Goal: Task Accomplishment & Management: Use online tool/utility

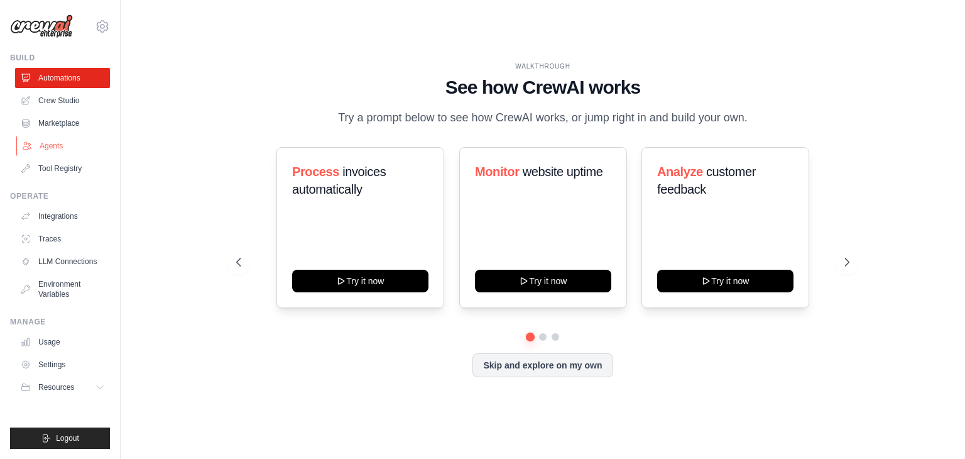
click at [70, 140] on link "Agents" at bounding box center [63, 146] width 95 height 20
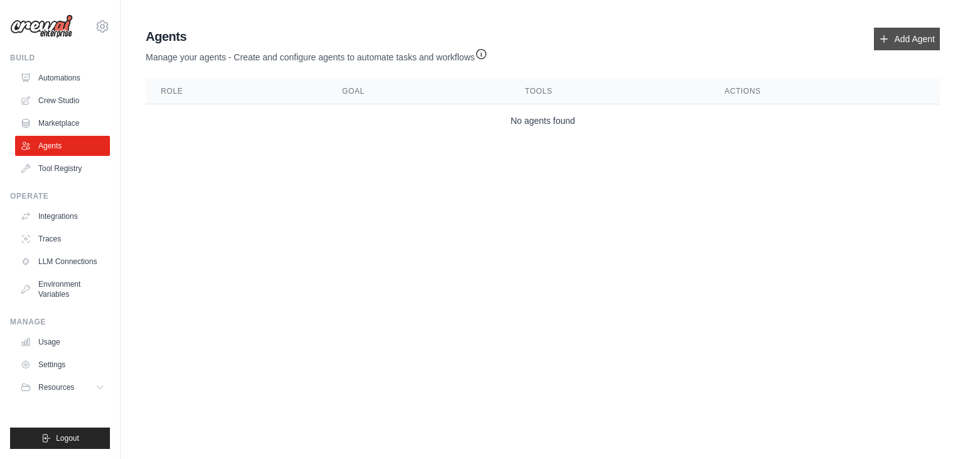
click at [932, 36] on link "Add Agent" at bounding box center [907, 39] width 66 height 23
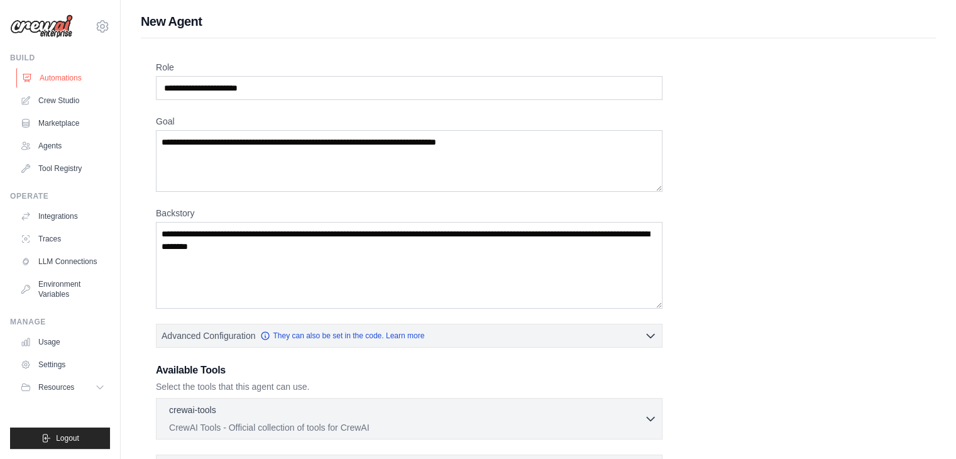
click at [65, 80] on link "Automations" at bounding box center [63, 78] width 95 height 20
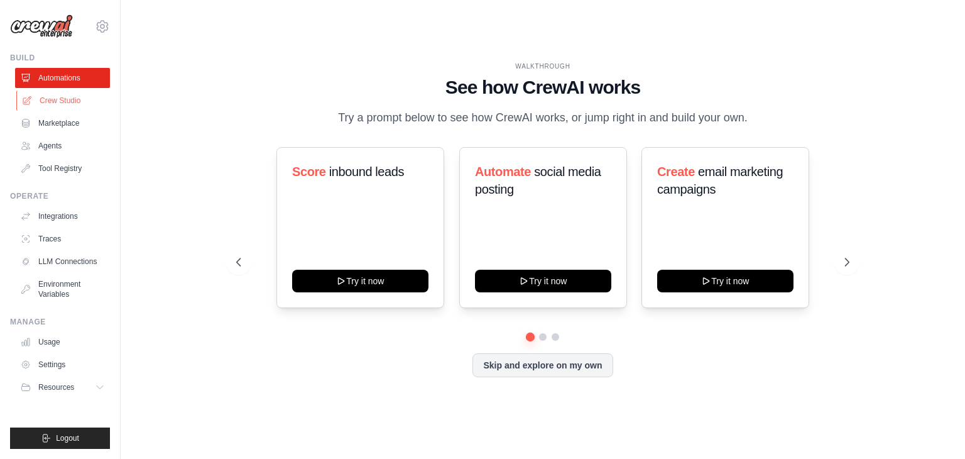
click at [67, 98] on link "Crew Studio" at bounding box center [63, 100] width 95 height 20
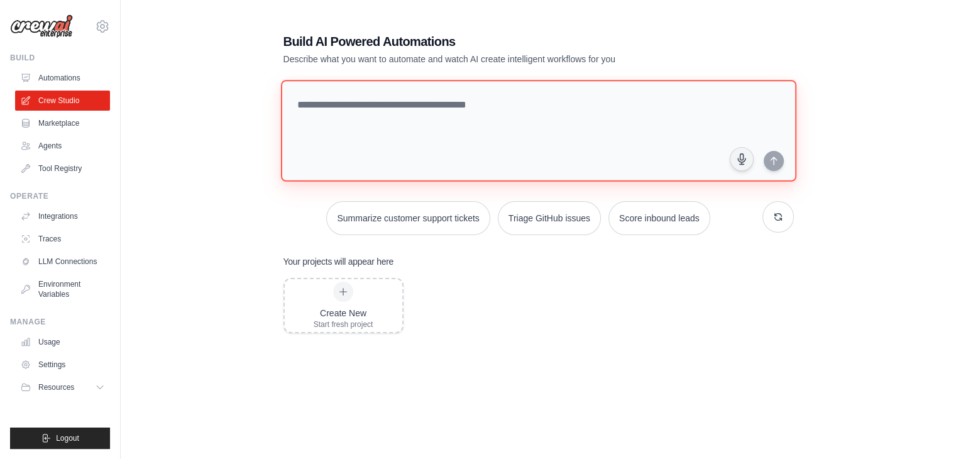
click at [403, 123] on textarea at bounding box center [537, 131] width 515 height 102
paste textarea "**********"
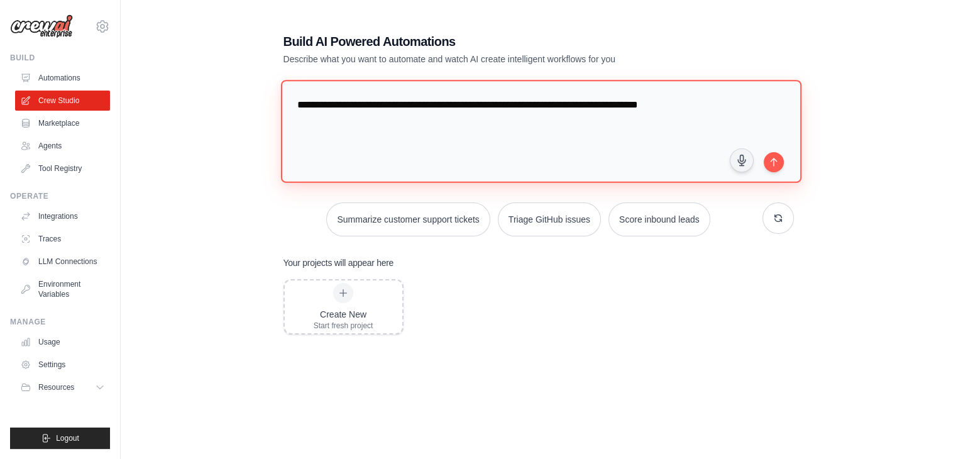
drag, startPoint x: 412, startPoint y: 101, endPoint x: 466, endPoint y: 101, distance: 53.4
click at [466, 101] on textarea "**********" at bounding box center [540, 131] width 520 height 102
click at [468, 104] on textarea "**********" at bounding box center [540, 131] width 520 height 102
drag, startPoint x: 451, startPoint y: 106, endPoint x: 518, endPoint y: 106, distance: 67.2
click at [518, 106] on textarea "**********" at bounding box center [540, 131] width 520 height 102
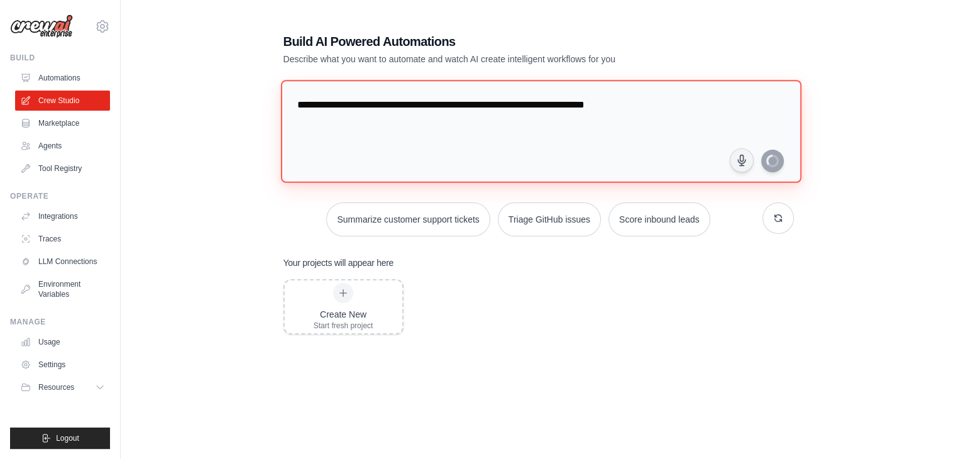
type textarea "**********"
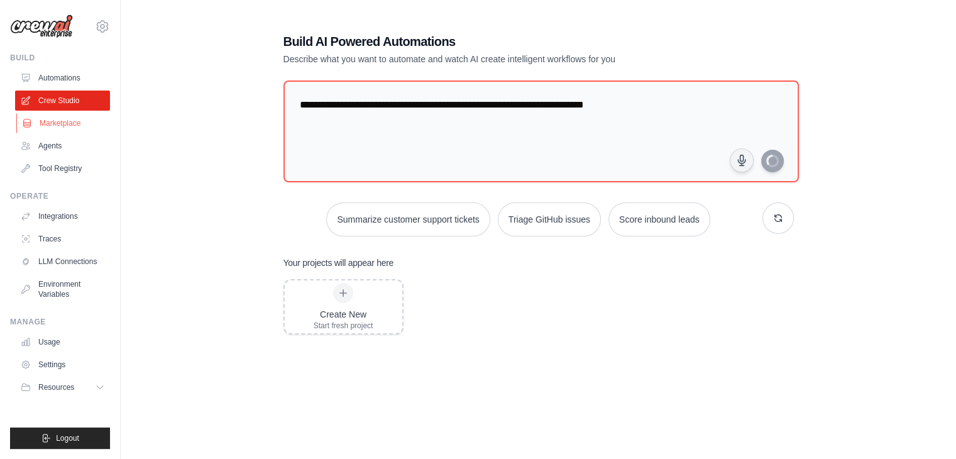
click at [63, 120] on link "Marketplace" at bounding box center [63, 123] width 95 height 20
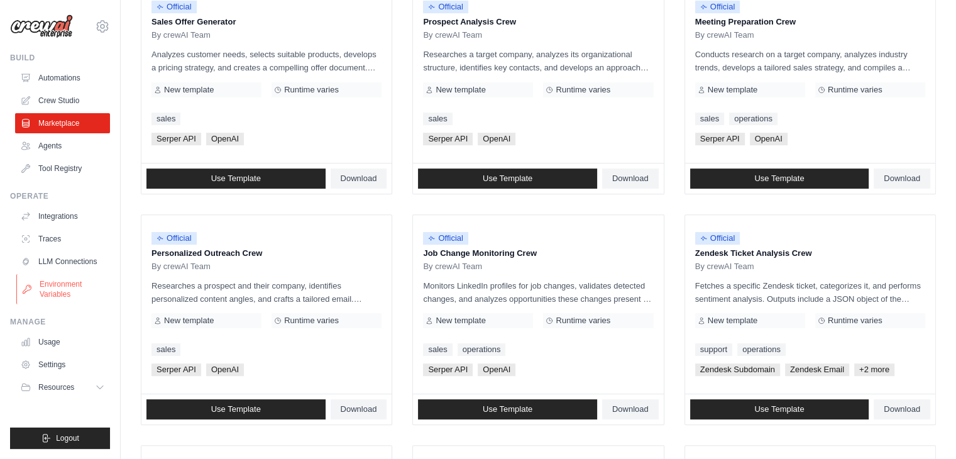
scroll to position [440, 0]
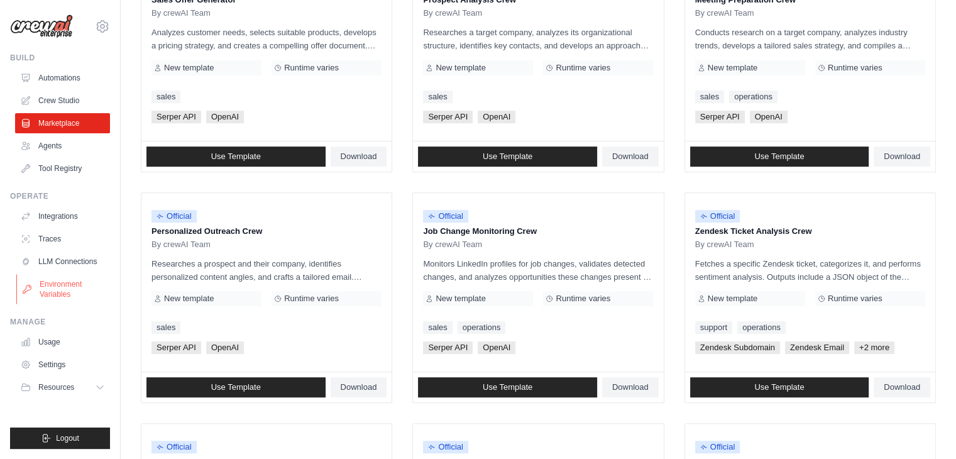
click at [55, 298] on link "Environment Variables" at bounding box center [63, 289] width 95 height 30
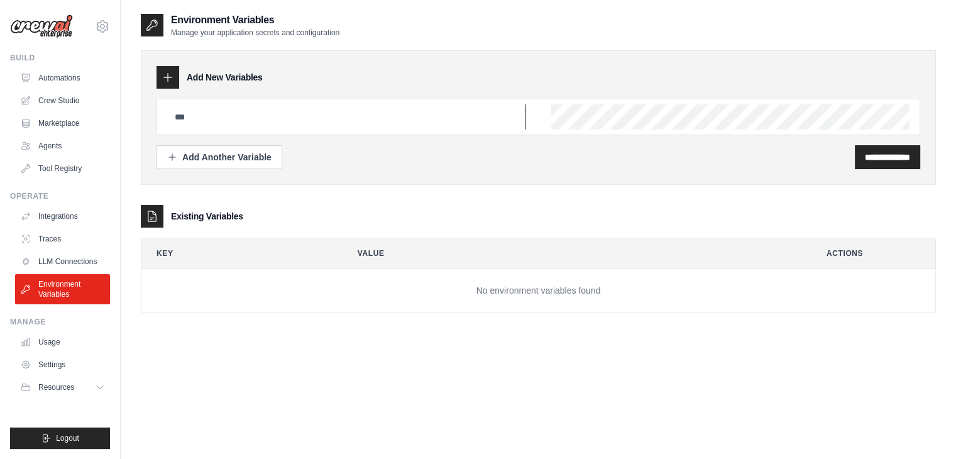
click at [213, 116] on input "text" at bounding box center [346, 116] width 359 height 25
click at [35, 260] on link "LLM Connections" at bounding box center [63, 261] width 95 height 20
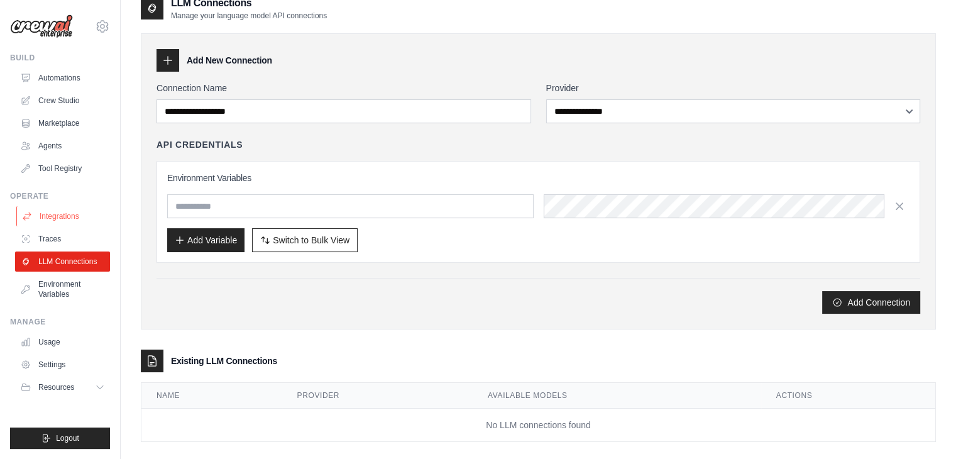
scroll to position [31, 0]
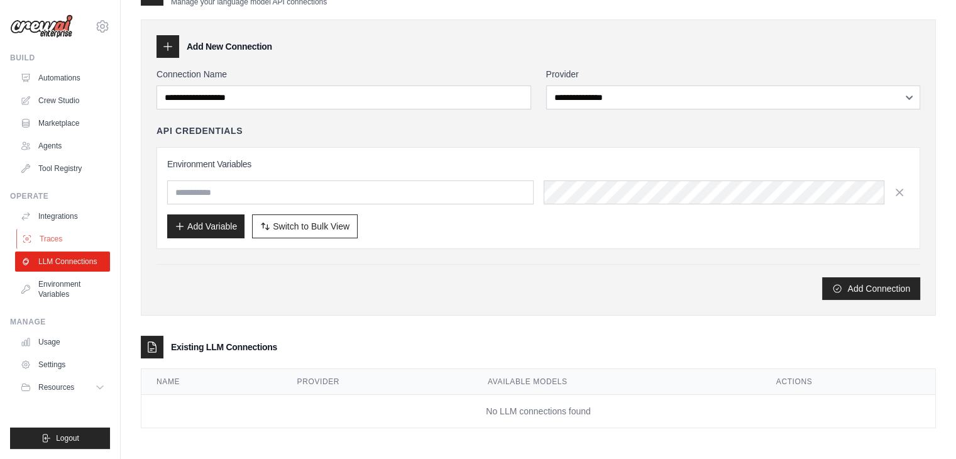
click at [74, 235] on link "Traces" at bounding box center [63, 239] width 95 height 20
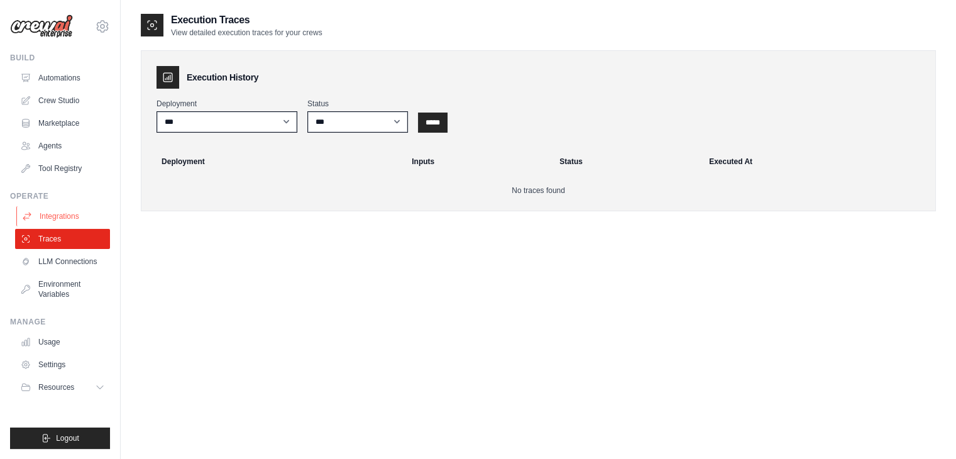
click at [68, 216] on link "Integrations" at bounding box center [63, 216] width 95 height 20
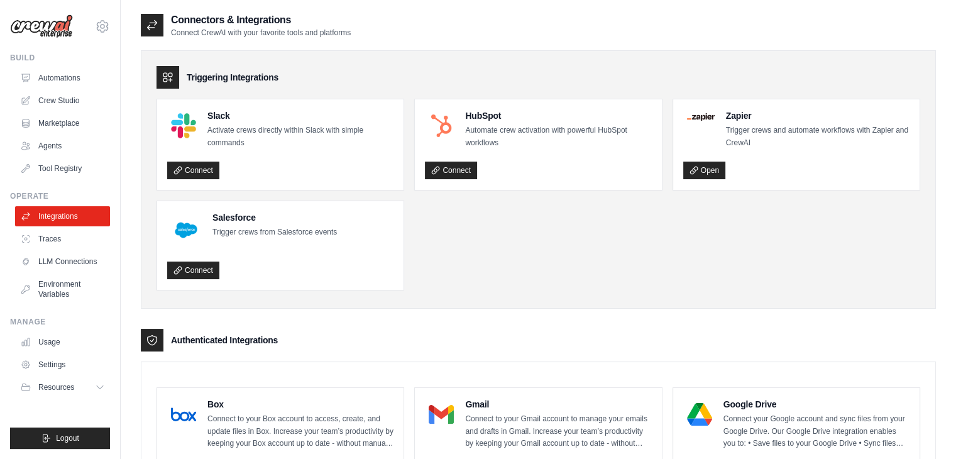
click at [440, 242] on ul "Slack Activate crews directly within Slack with simple commands Connect HubSpot…" at bounding box center [537, 195] width 763 height 192
click at [57, 246] on link "Traces" at bounding box center [63, 239] width 95 height 20
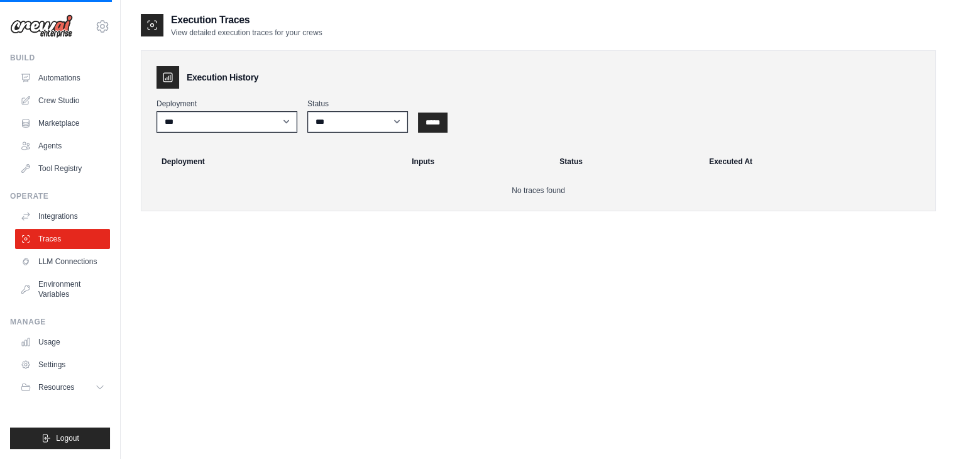
click at [83, 272] on ul "Integrations Traces LLM Connections Environment Variables" at bounding box center [62, 255] width 95 height 98
click at [75, 264] on link "LLM Connections" at bounding box center [62, 261] width 95 height 20
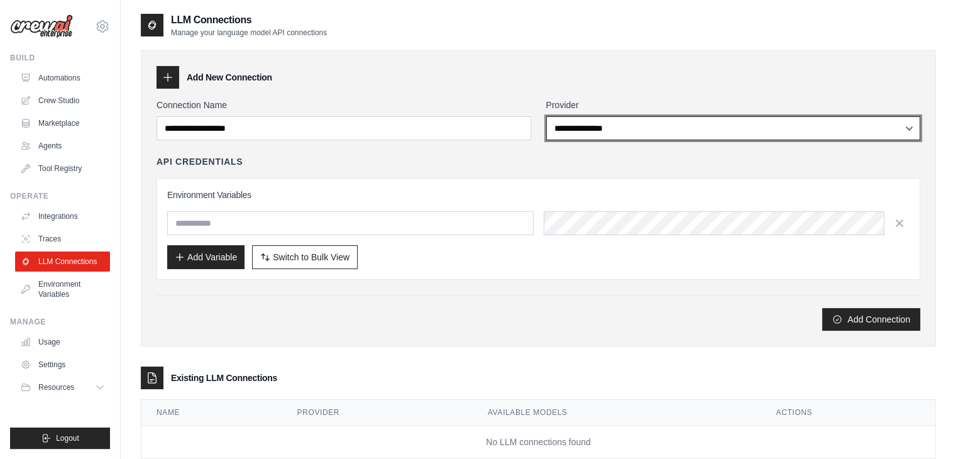
click at [588, 126] on select "**********" at bounding box center [733, 128] width 374 height 24
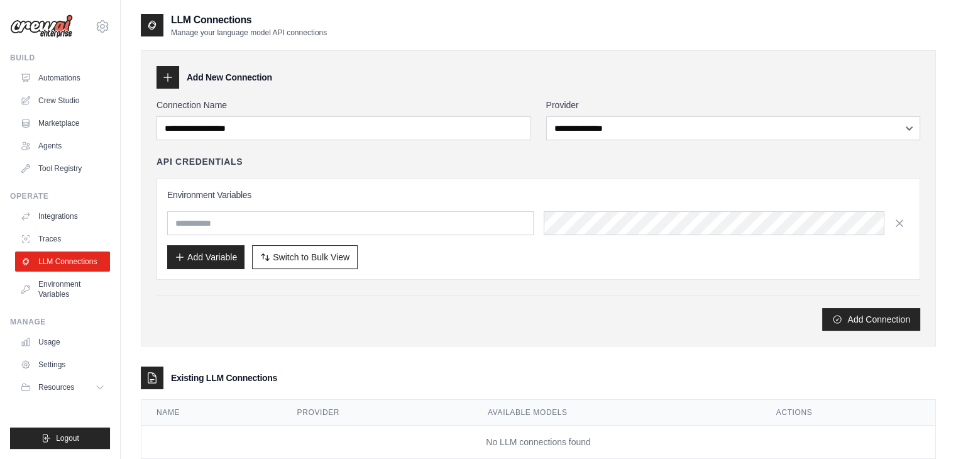
click at [466, 337] on div "**********" at bounding box center [538, 198] width 795 height 296
click at [60, 293] on link "Environment Variables" at bounding box center [63, 289] width 95 height 30
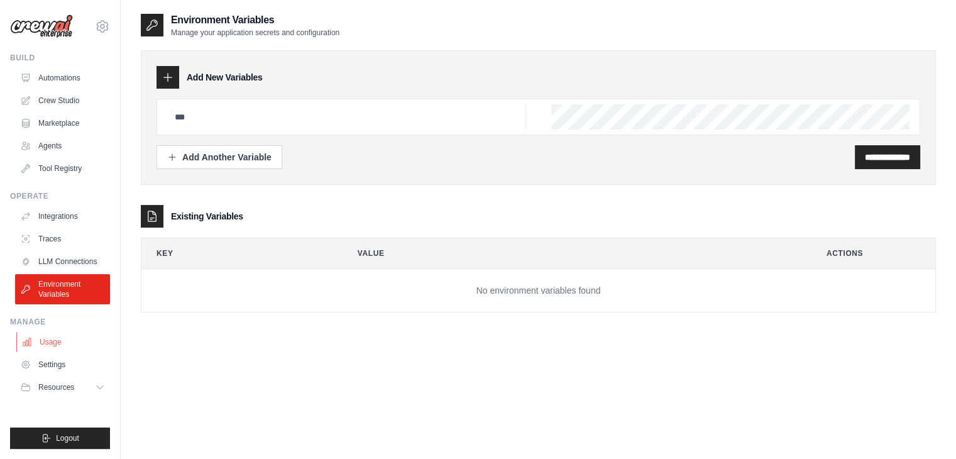
click at [73, 347] on link "Usage" at bounding box center [63, 342] width 95 height 20
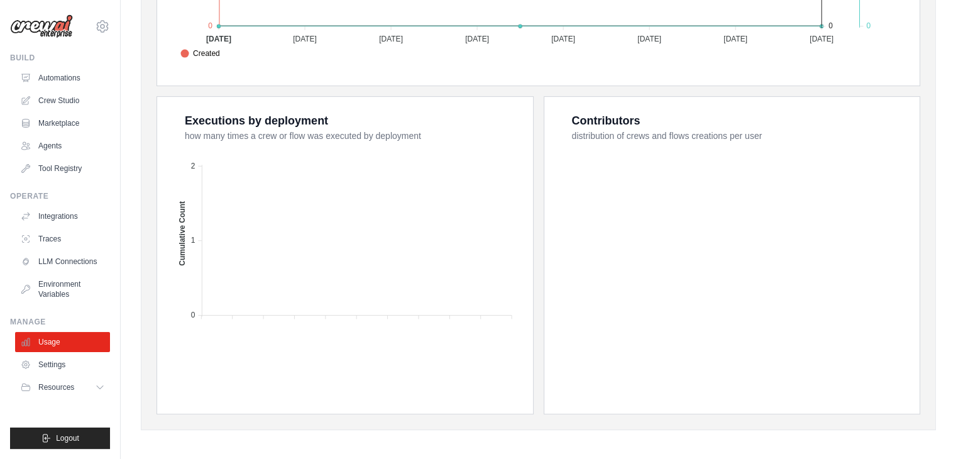
scroll to position [451, 0]
click at [64, 362] on link "Settings" at bounding box center [63, 364] width 95 height 20
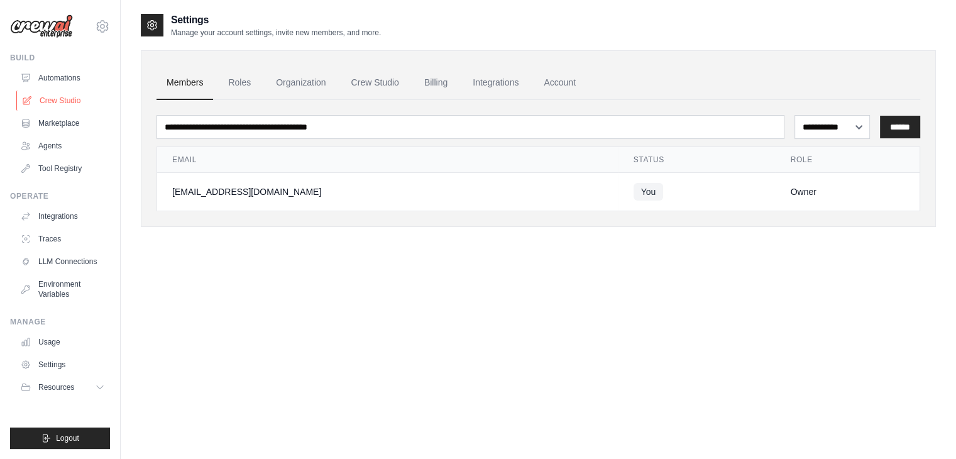
click at [51, 97] on link "Crew Studio" at bounding box center [63, 100] width 95 height 20
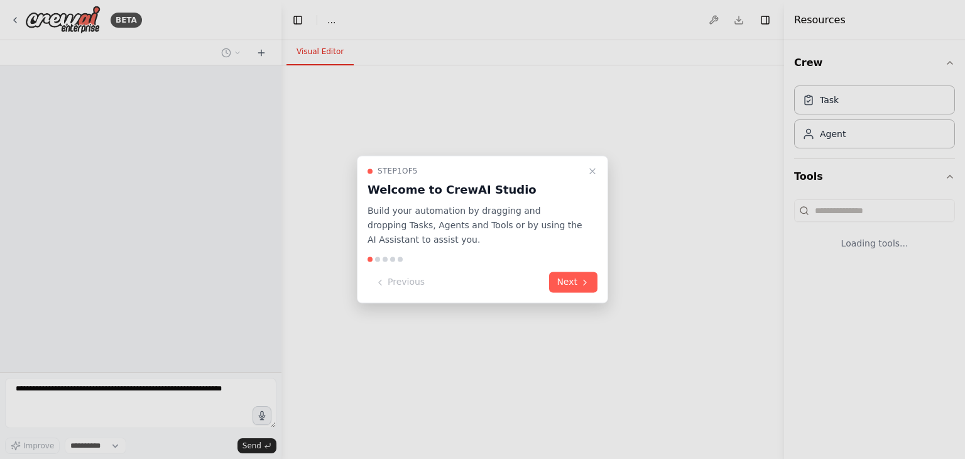
select select "****"
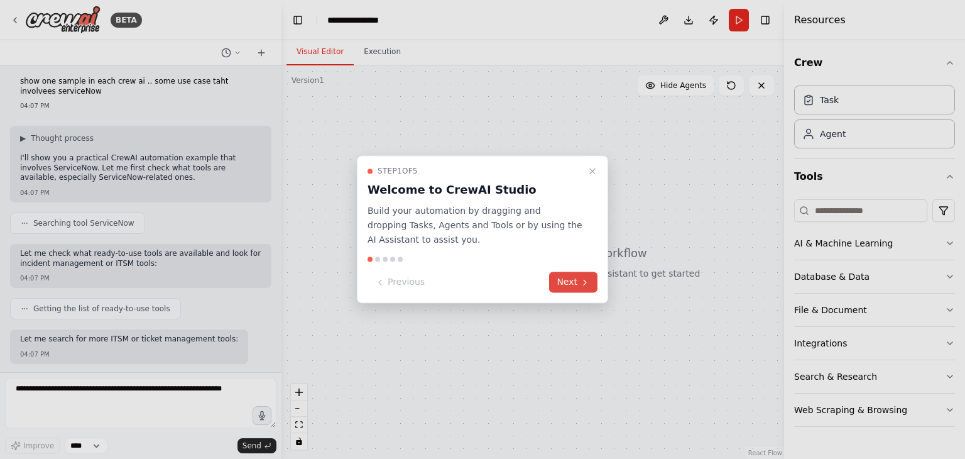
scroll to position [68, 0]
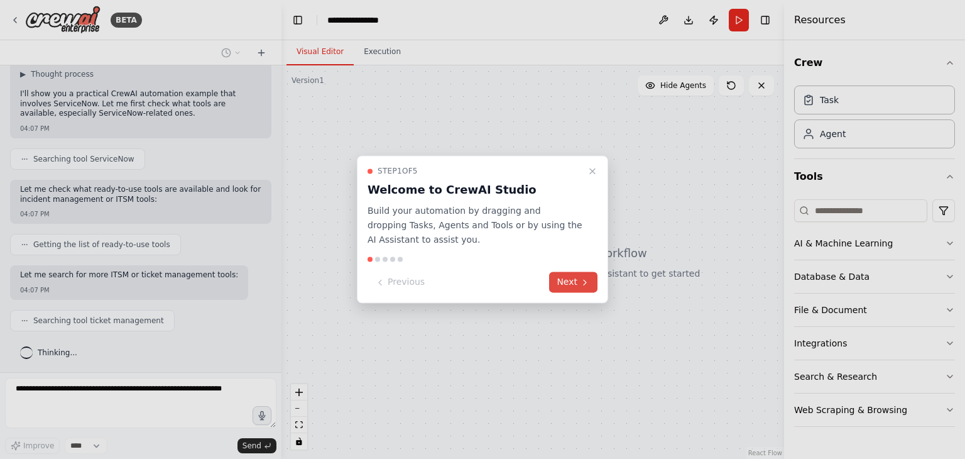
click at [563, 285] on button "Next" at bounding box center [573, 282] width 48 height 21
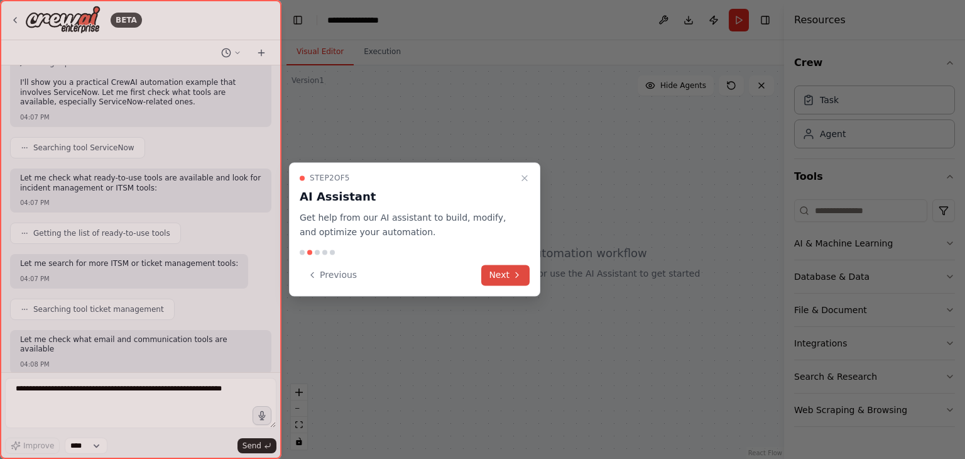
scroll to position [153, 0]
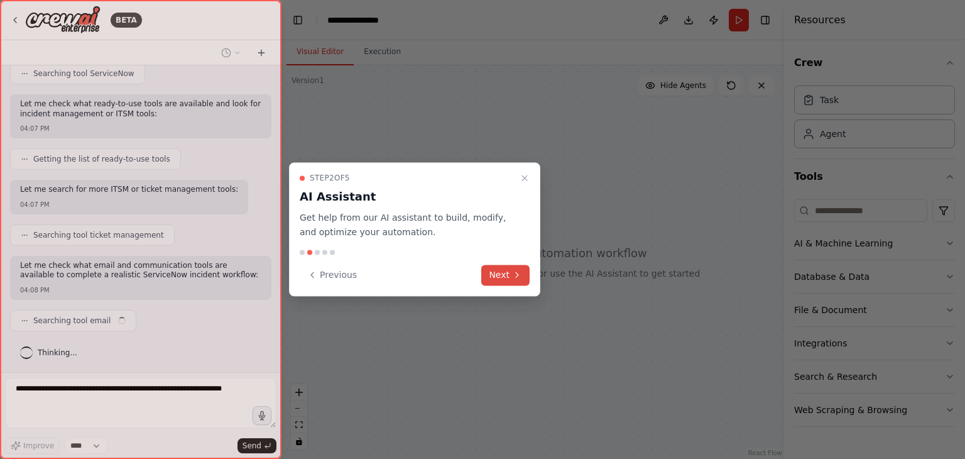
click at [505, 267] on button "Next" at bounding box center [505, 275] width 48 height 21
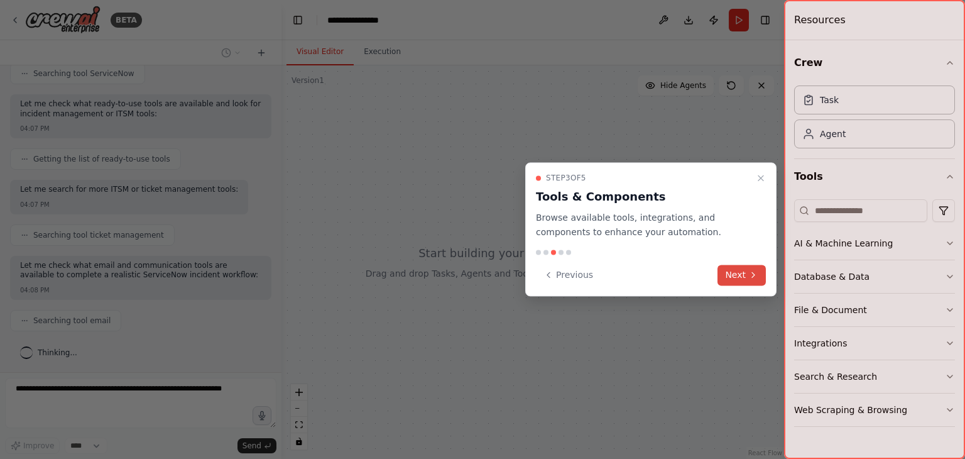
click at [758, 273] on button "Next" at bounding box center [742, 275] width 48 height 21
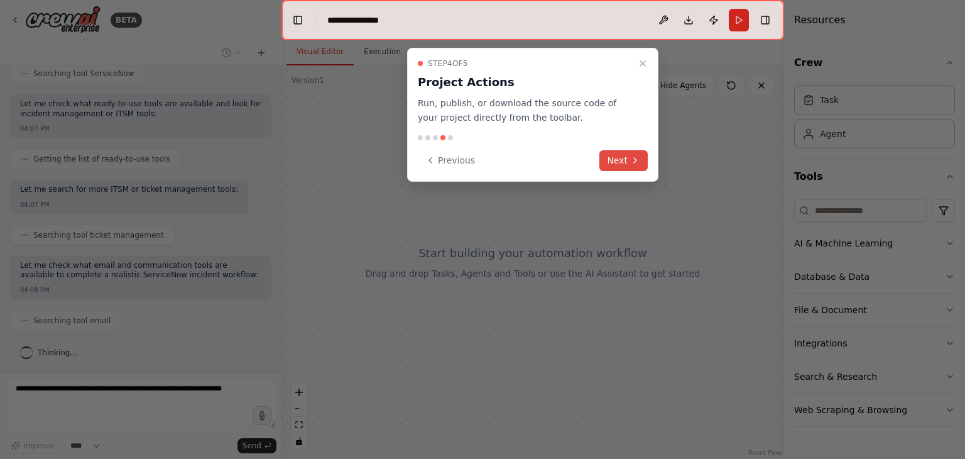
click at [618, 161] on button "Next" at bounding box center [623, 160] width 48 height 21
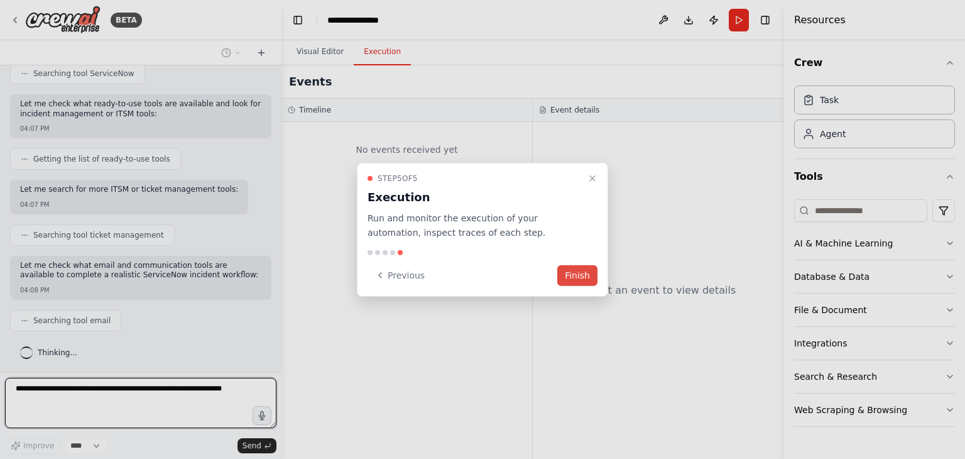
click at [566, 272] on button "Finish" at bounding box center [577, 275] width 40 height 21
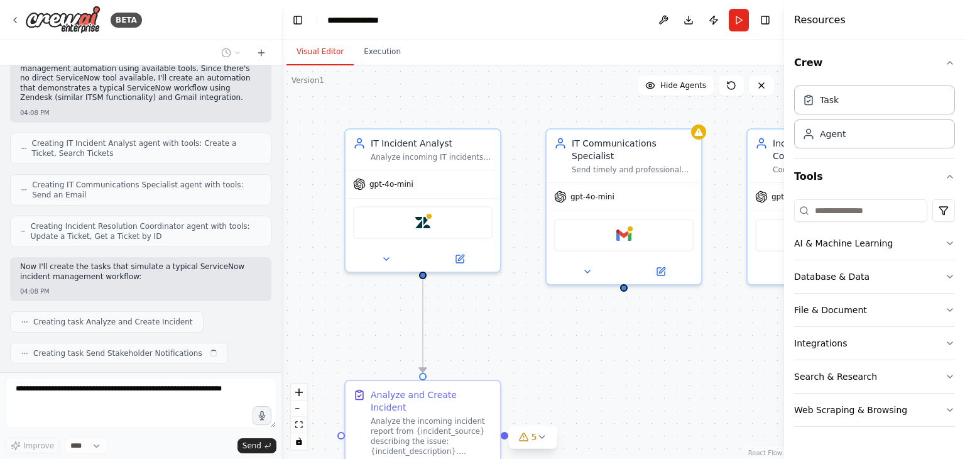
scroll to position [477, 0]
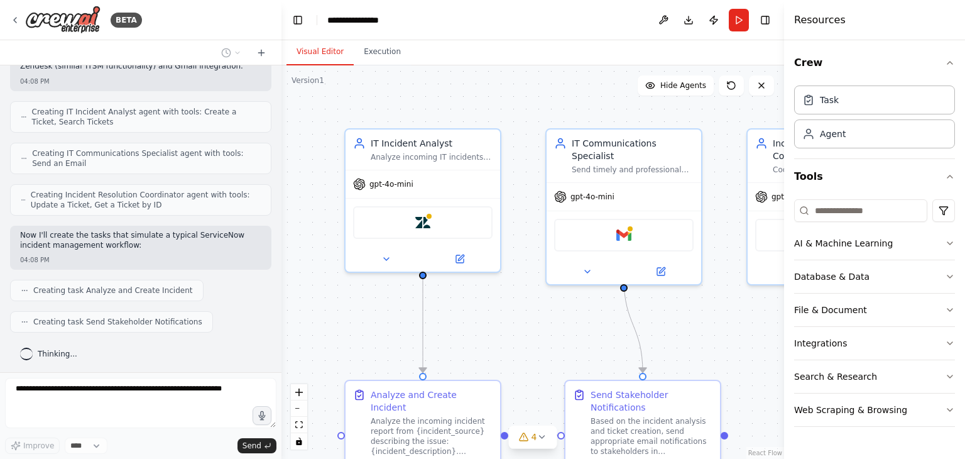
click at [720, 331] on div ".deletable-edge-delete-btn { width: 20px; height: 20px; border: 0px solid #ffff…" at bounding box center [533, 261] width 503 height 393
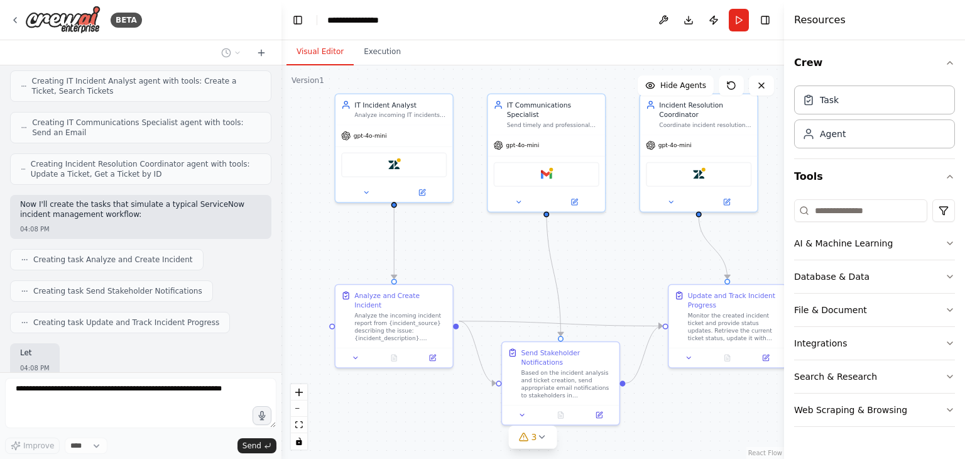
scroll to position [583, 0]
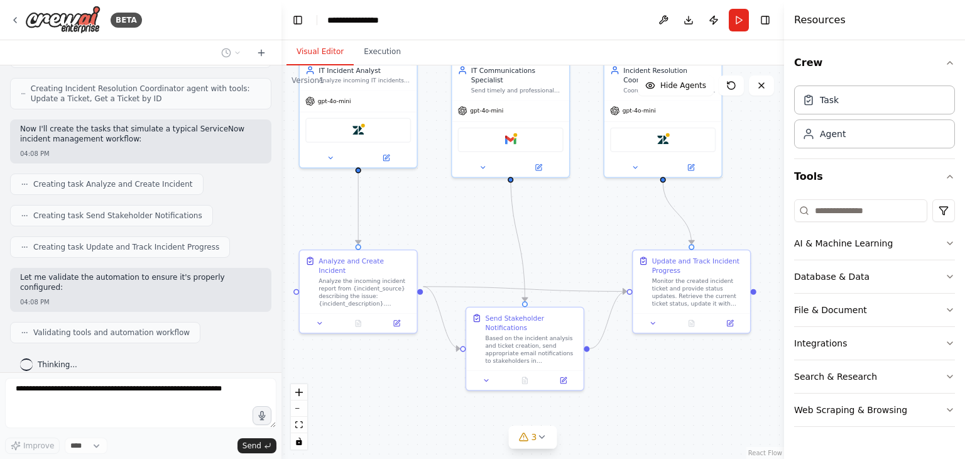
drag, startPoint x: 673, startPoint y: 324, endPoint x: 552, endPoint y: 211, distance: 165.4
click at [552, 211] on div ".deletable-edge-delete-btn { width: 20px; height: 20px; border: 0px solid #ffff…" at bounding box center [533, 261] width 503 height 393
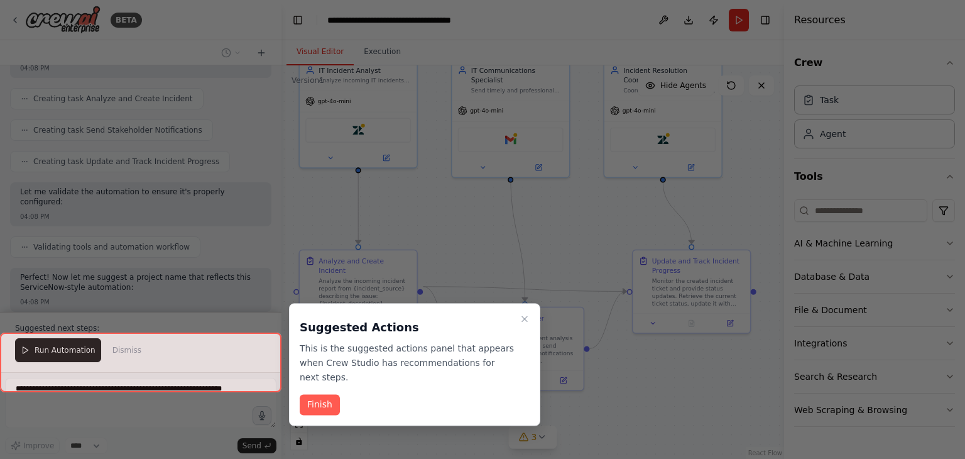
scroll to position [679, 0]
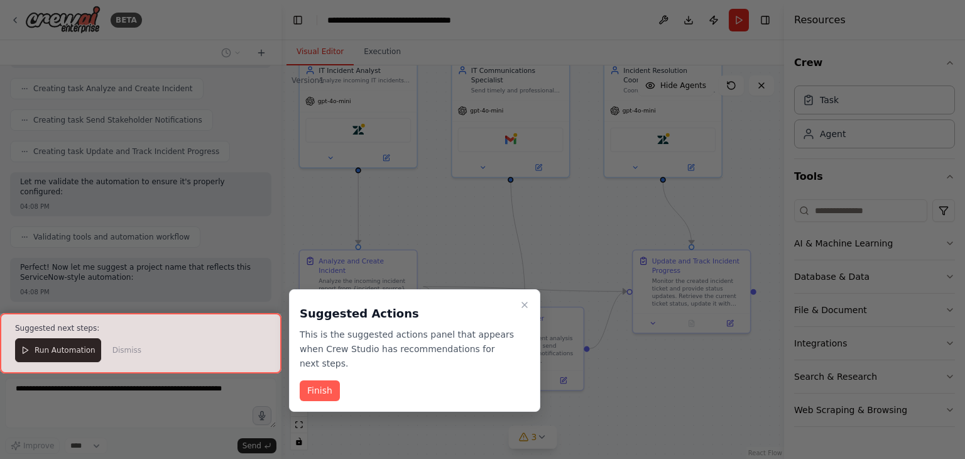
click at [77, 349] on div at bounding box center [141, 343] width 282 height 60
click at [324, 380] on button "Finish" at bounding box center [320, 390] width 40 height 21
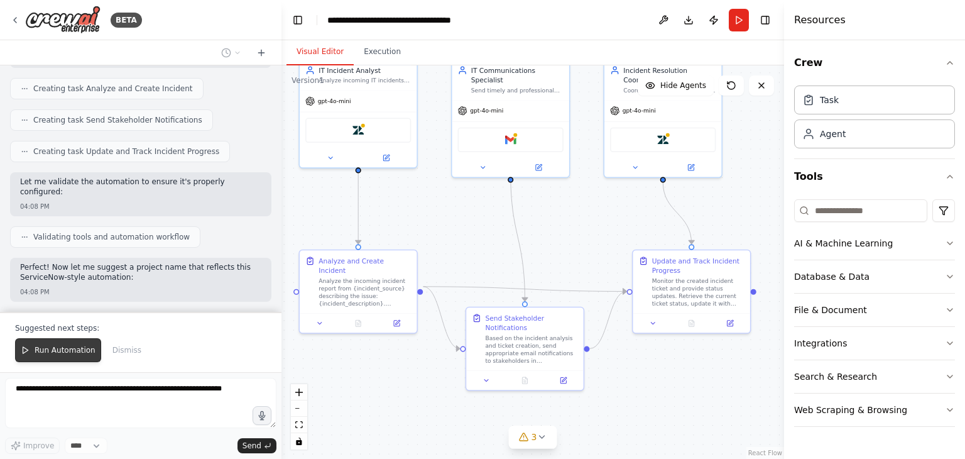
click at [75, 356] on button "Run Automation" at bounding box center [58, 350] width 86 height 24
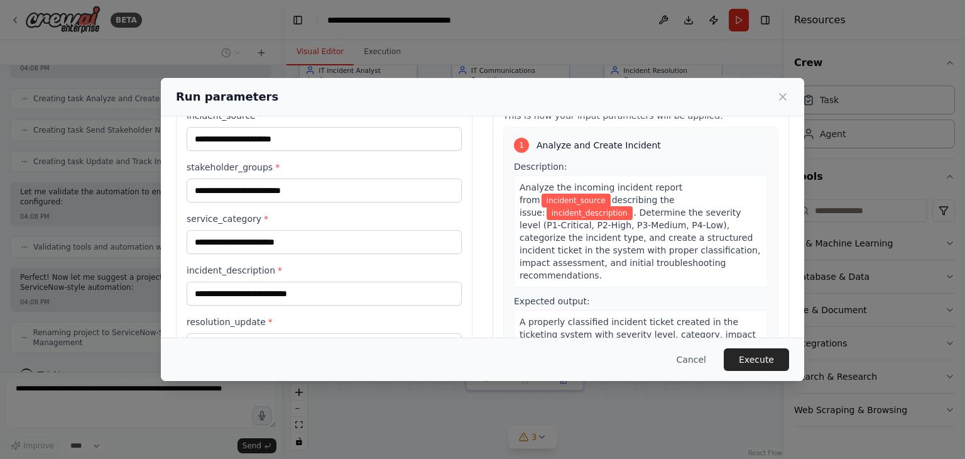
scroll to position [106, 0]
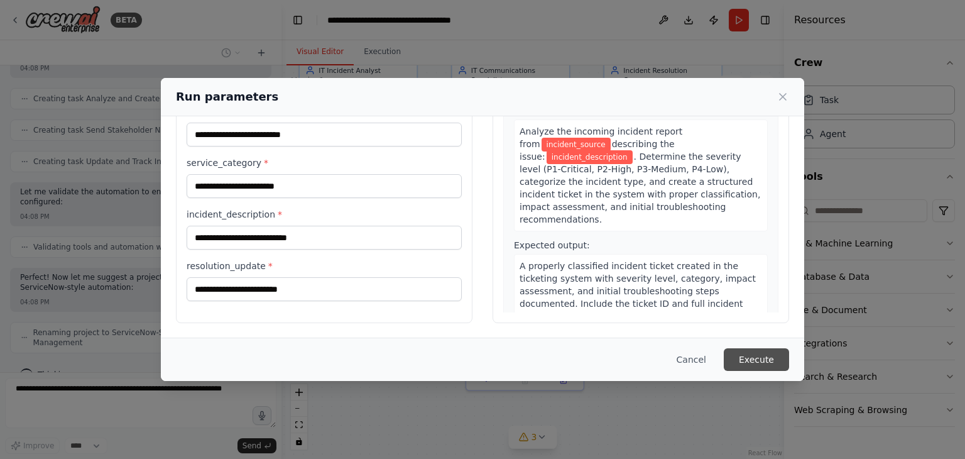
click at [763, 355] on button "Execute" at bounding box center [756, 359] width 65 height 23
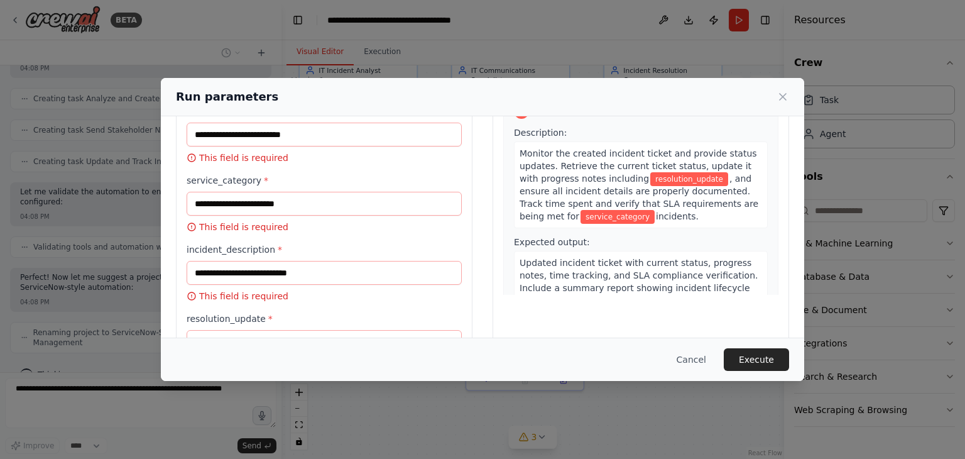
scroll to position [504, 0]
click at [772, 350] on button "Execute" at bounding box center [756, 359] width 65 height 23
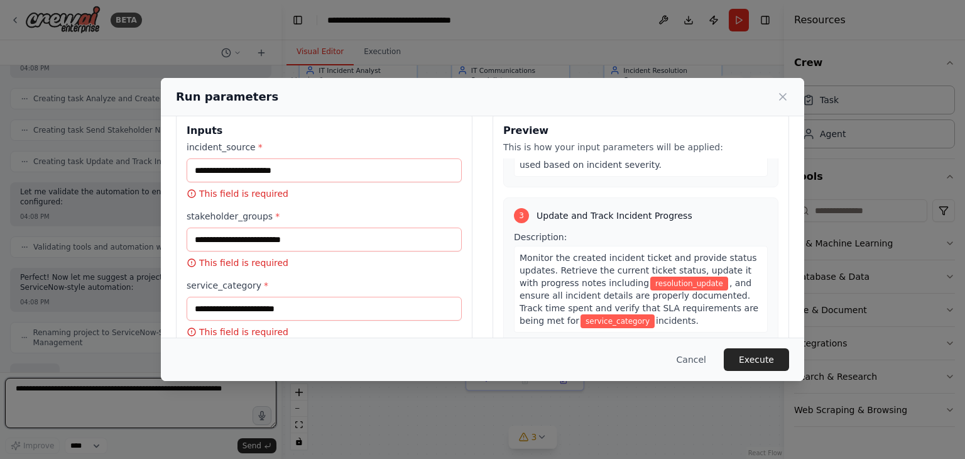
scroll to position [0, 0]
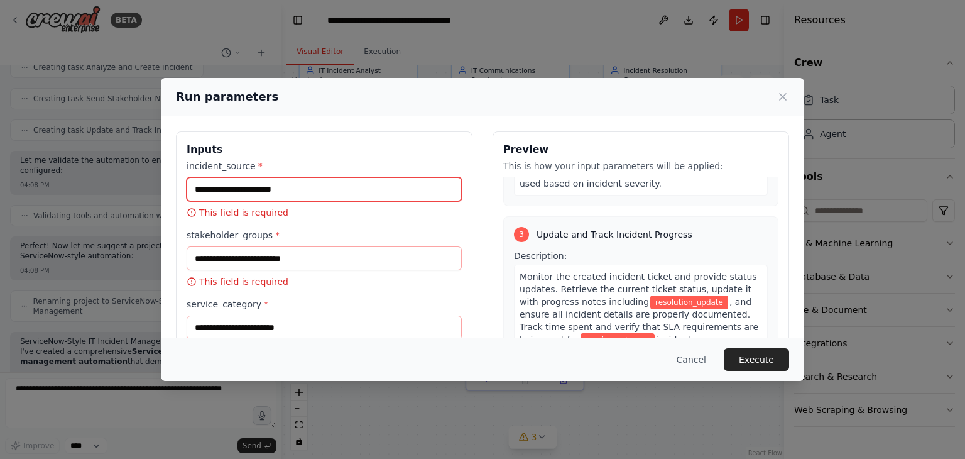
click at [407, 190] on input "incident_source *" at bounding box center [324, 189] width 275 height 24
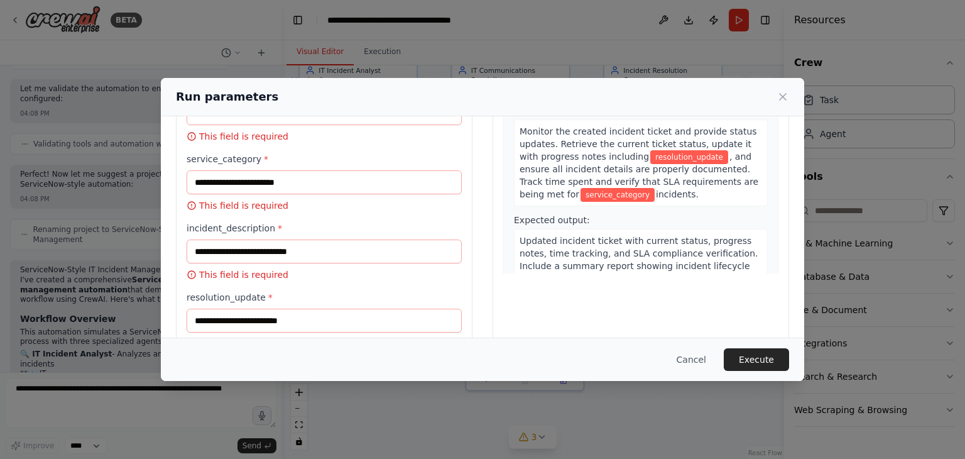
scroll to position [182, 0]
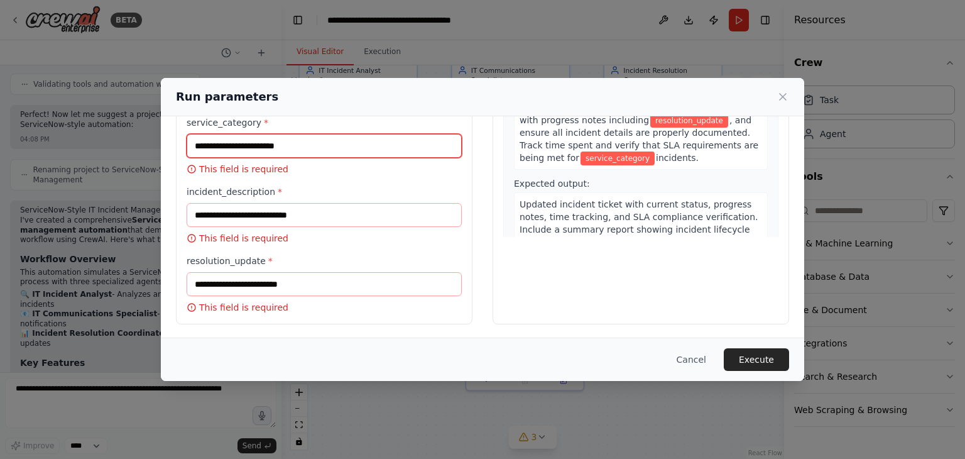
click at [328, 150] on input "service_category *" at bounding box center [324, 146] width 275 height 24
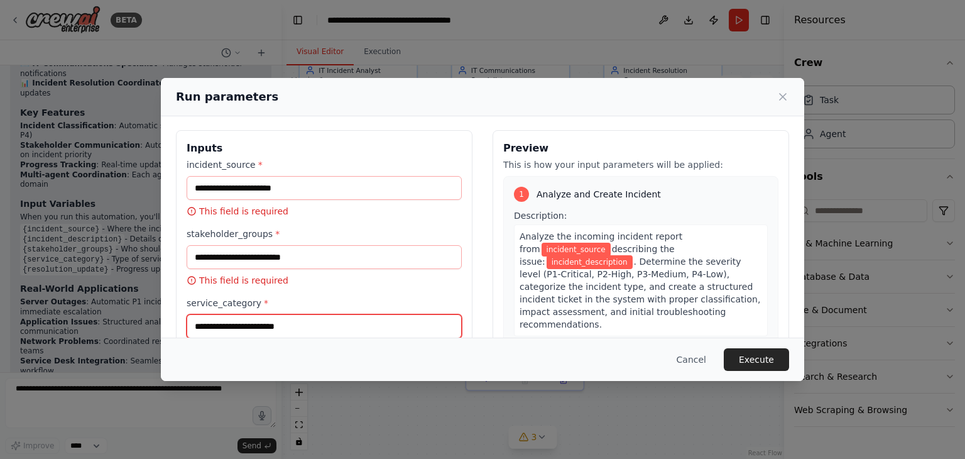
scroll to position [0, 0]
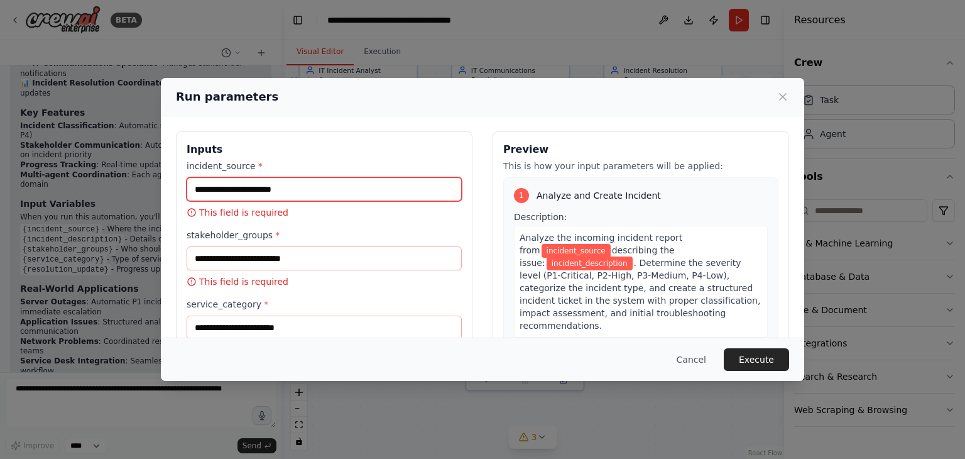
click at [400, 194] on input "incident_source *" at bounding box center [324, 189] width 275 height 24
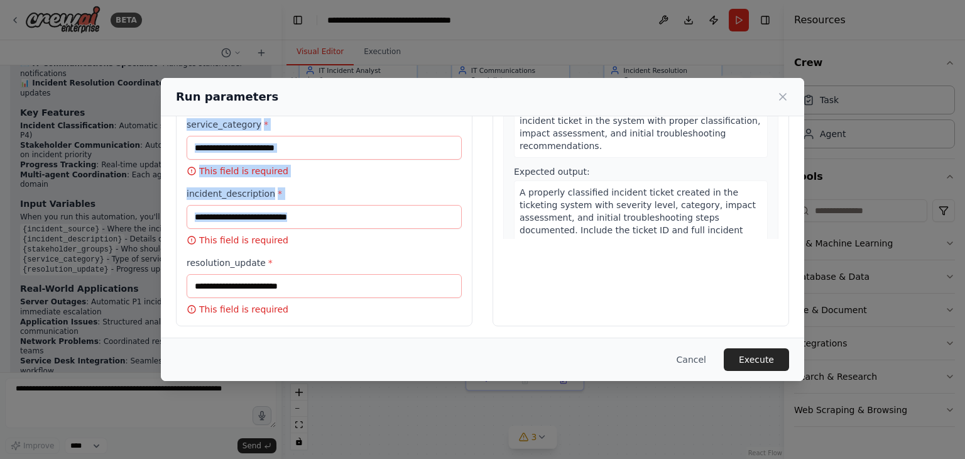
scroll to position [182, 0]
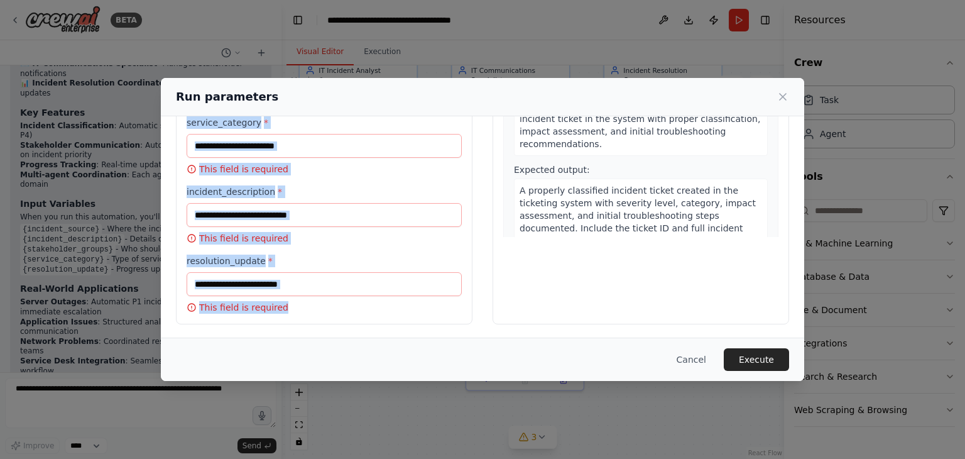
drag, startPoint x: 186, startPoint y: 147, endPoint x: 302, endPoint y: 320, distance: 207.9
click at [302, 320] on div "Inputs incident_source * This field is required stakeholder_groups * This field…" at bounding box center [324, 137] width 297 height 374
copy div "Inputs incident_source * This field is required stakeholder_groups * This field…"
click at [410, 134] on input "service_category *" at bounding box center [324, 146] width 275 height 24
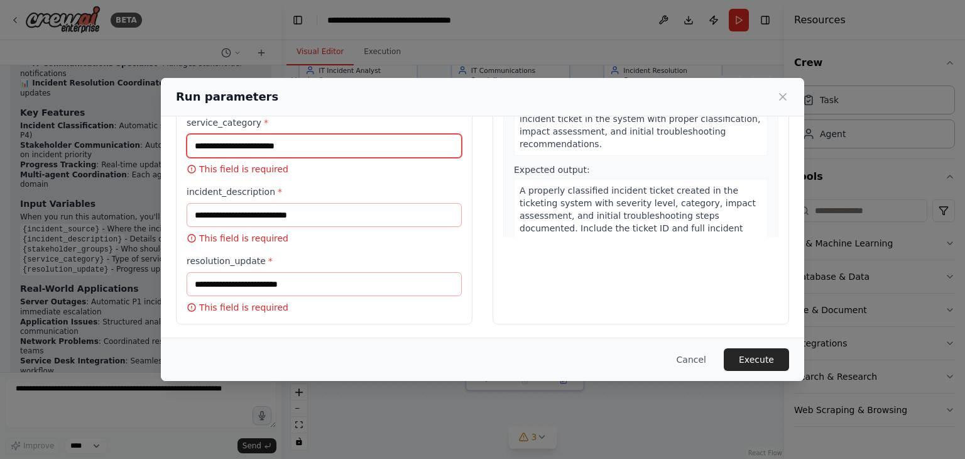
paste input "**********"
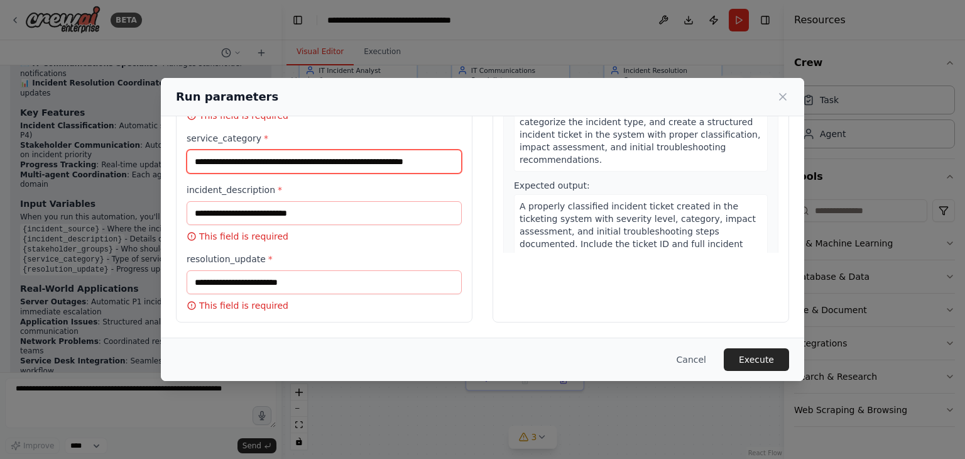
scroll to position [164, 0]
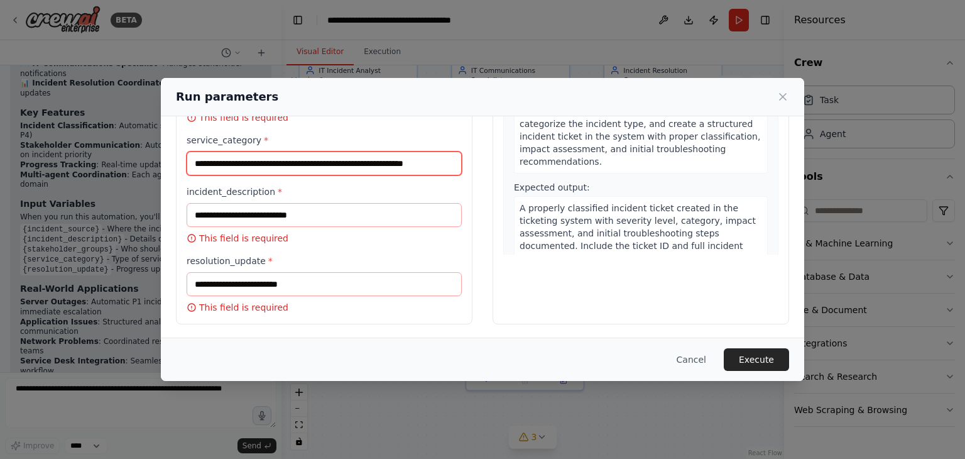
type input "**********"
click at [405, 192] on label "incident_description *" at bounding box center [324, 191] width 275 height 13
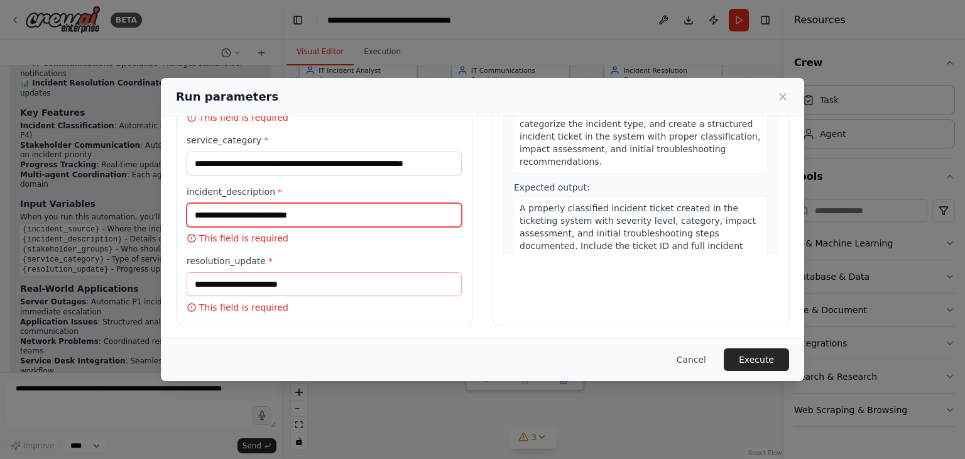
click at [405, 203] on input "incident_description *" at bounding box center [324, 215] width 275 height 24
click at [339, 205] on input "incident_description *" at bounding box center [324, 215] width 275 height 24
paste input "**********"
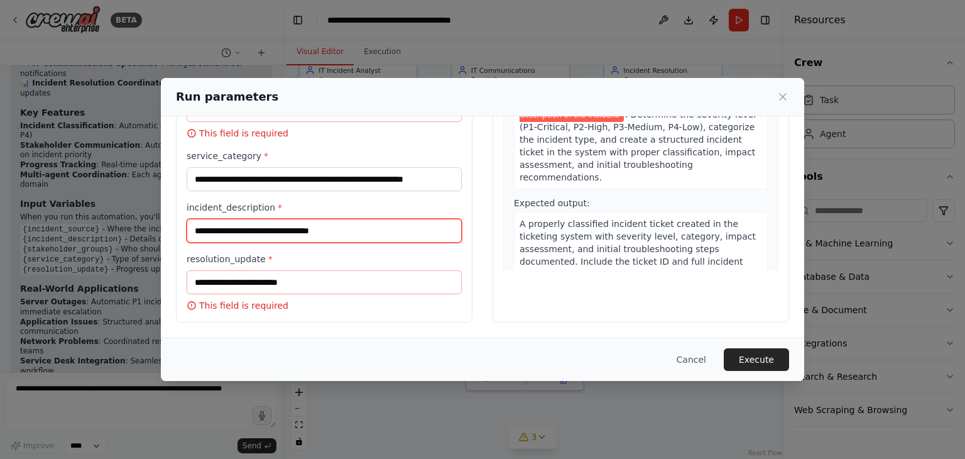
scroll to position [146, 0]
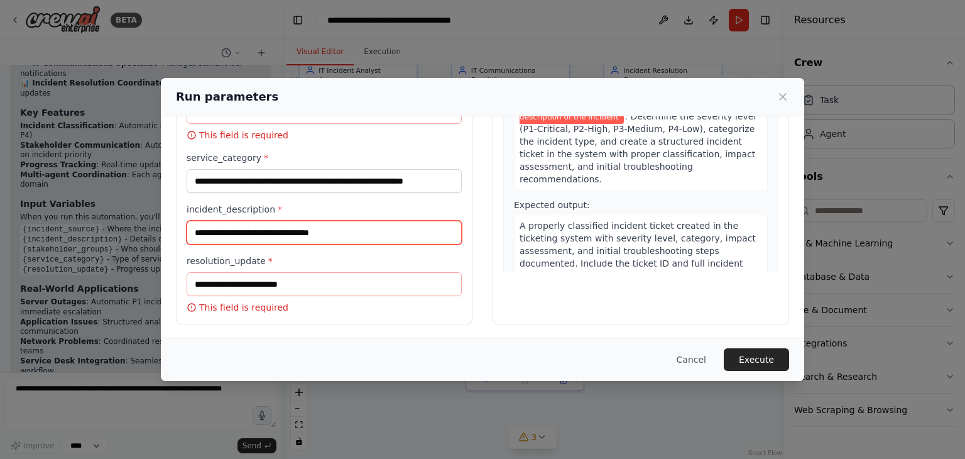
type input "**********"
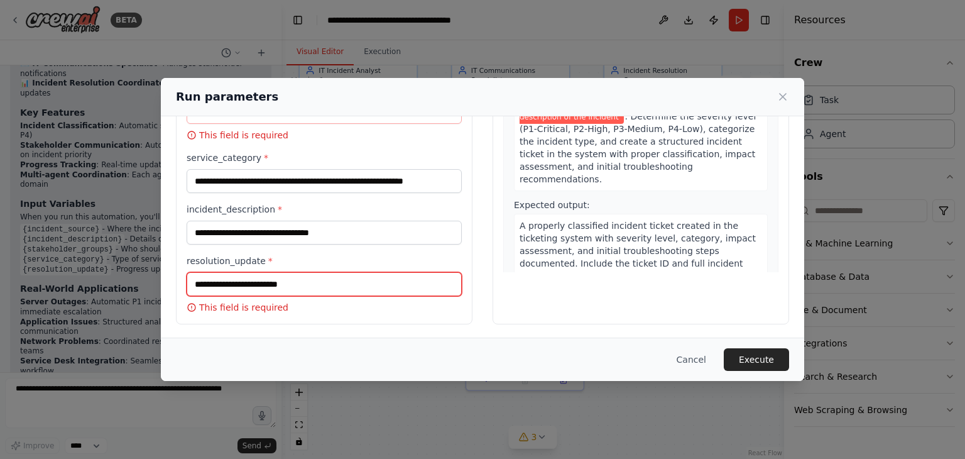
click at [347, 275] on input "resolution_update *" at bounding box center [324, 284] width 275 height 24
click at [319, 277] on input "resolution_update *" at bounding box center [324, 284] width 275 height 24
paste input "**********"
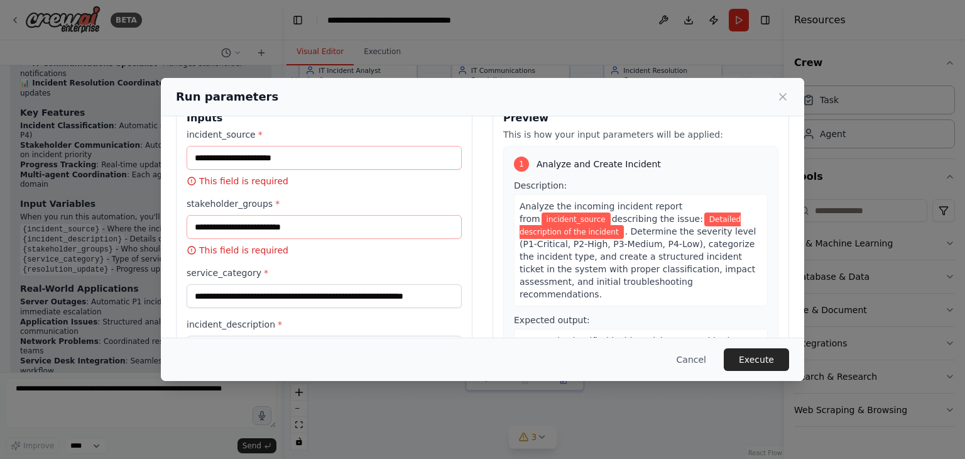
scroll to position [3, 0]
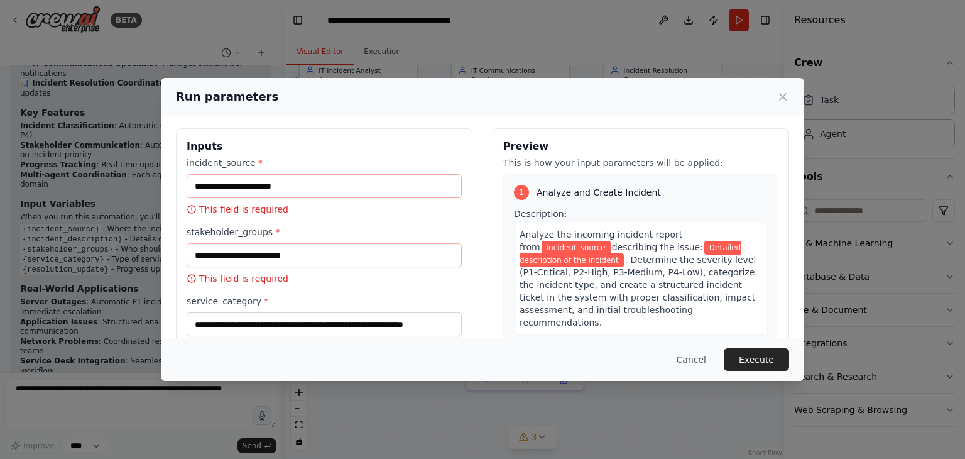
type input "**********"
click at [361, 322] on input "**********" at bounding box center [324, 324] width 275 height 24
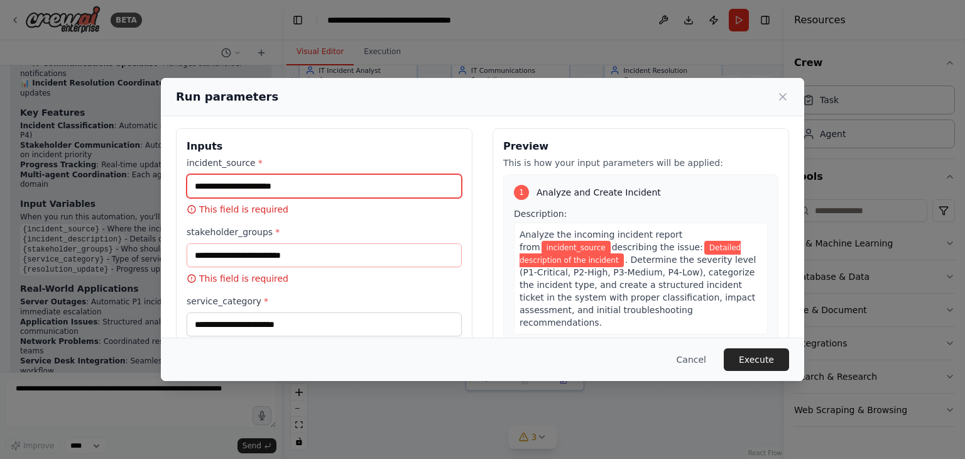
click at [292, 176] on input "incident_source *" at bounding box center [324, 186] width 275 height 24
paste input "**********"
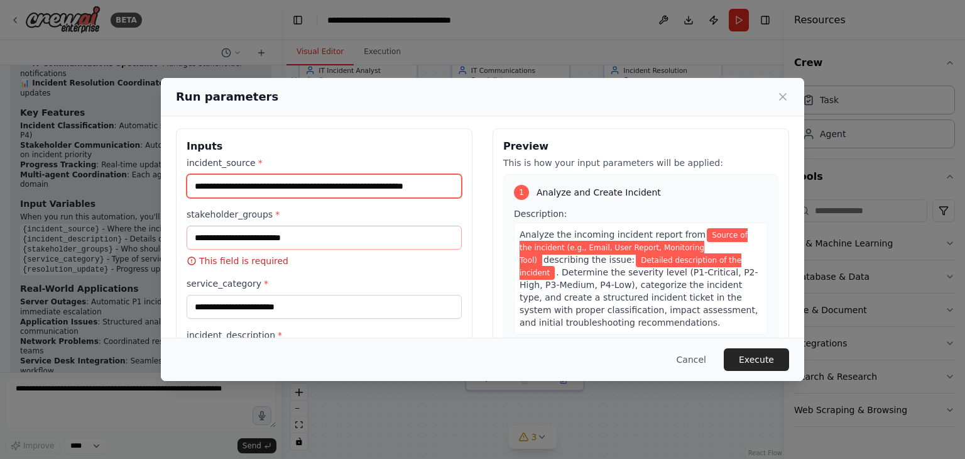
type input "**********"
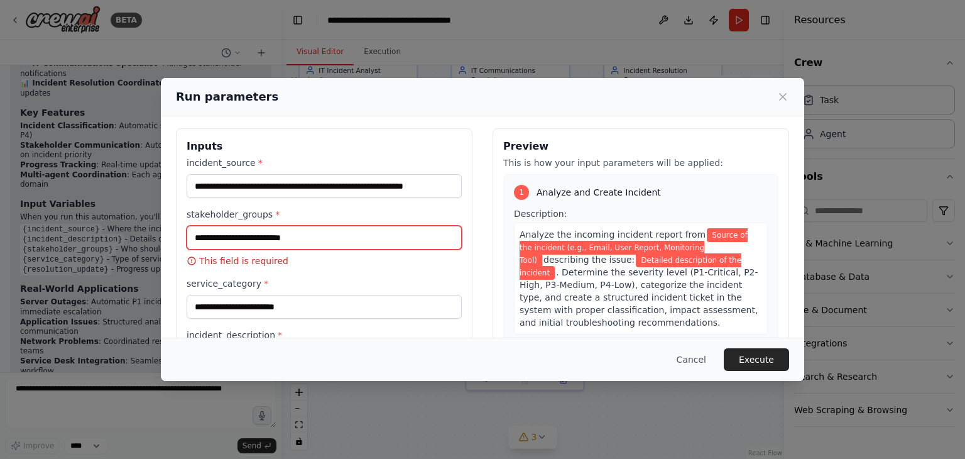
click at [383, 243] on input "stakeholder_groups *" at bounding box center [324, 238] width 275 height 24
paste input "**********"
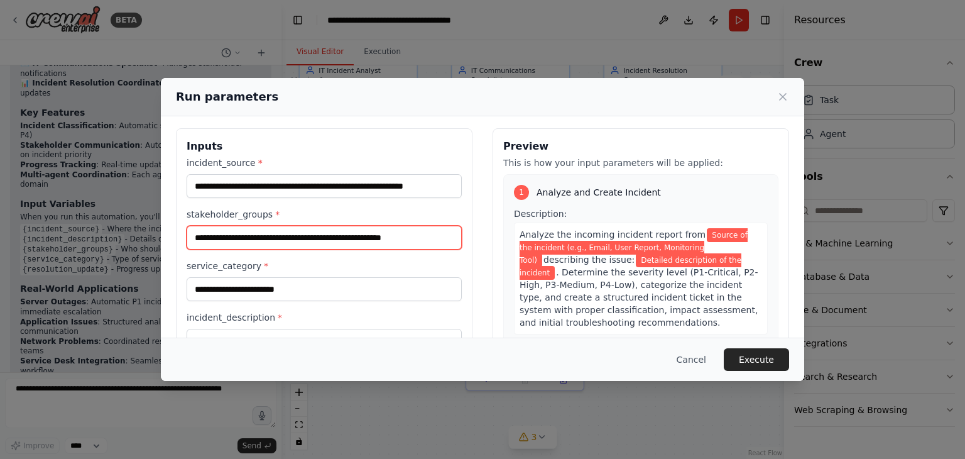
type input "**********"
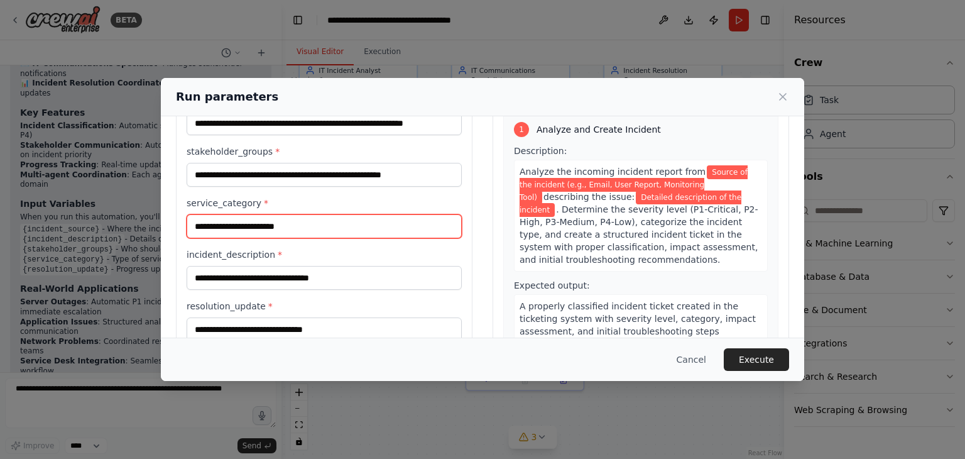
click at [309, 232] on input "service_category *" at bounding box center [324, 226] width 275 height 24
paste input "**********"
type input "**********"
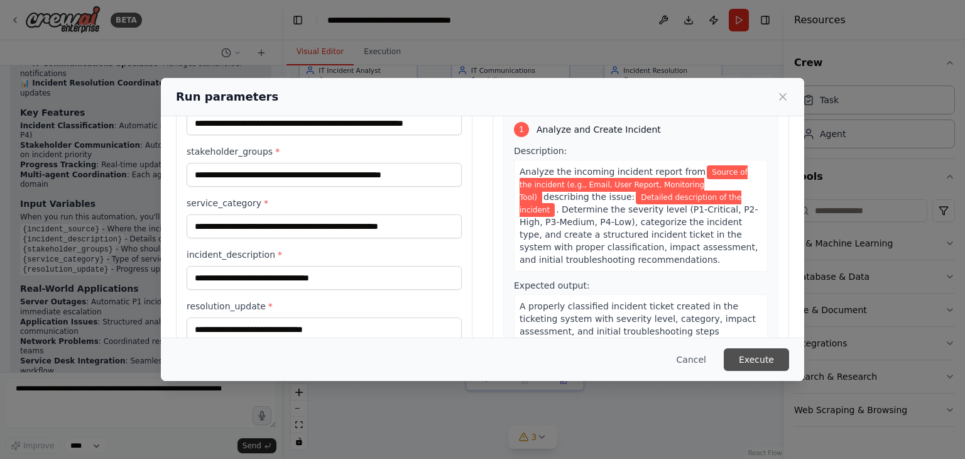
click at [759, 353] on button "Execute" at bounding box center [756, 359] width 65 height 23
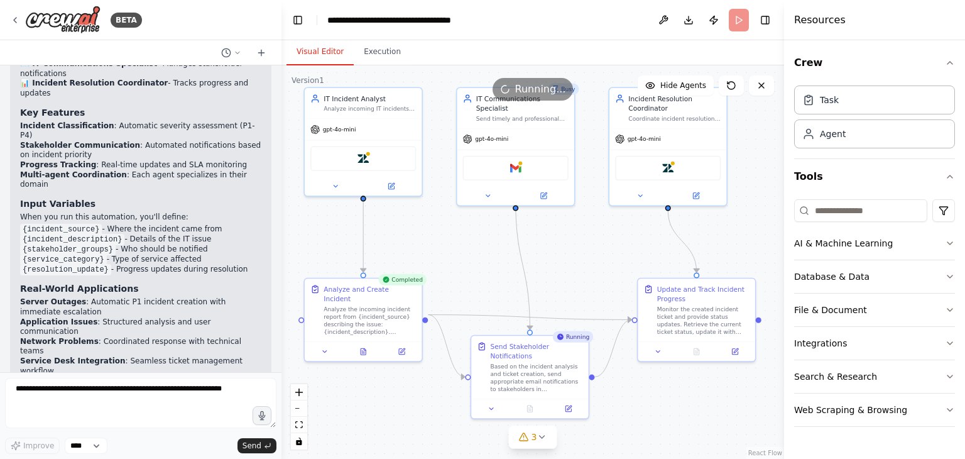
drag, startPoint x: 410, startPoint y: 205, endPoint x: 415, endPoint y: 233, distance: 28.7
click at [415, 233] on div ".deletable-edge-delete-btn { width: 20px; height: 20px; border: 0px solid #ffff…" at bounding box center [533, 261] width 503 height 393
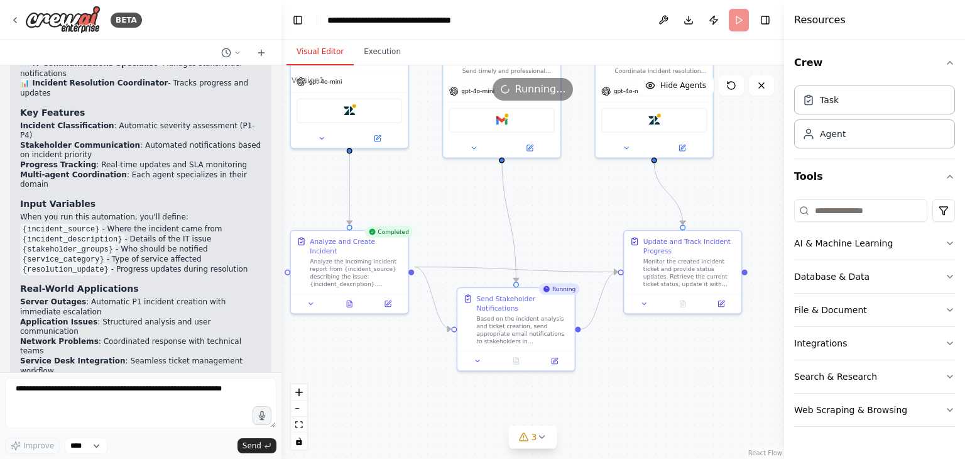
drag, startPoint x: 495, startPoint y: 259, endPoint x: 480, endPoint y: 210, distance: 50.7
click at [480, 210] on div ".deletable-edge-delete-btn { width: 20px; height: 20px; border: 0px solid #ffff…" at bounding box center [533, 261] width 503 height 393
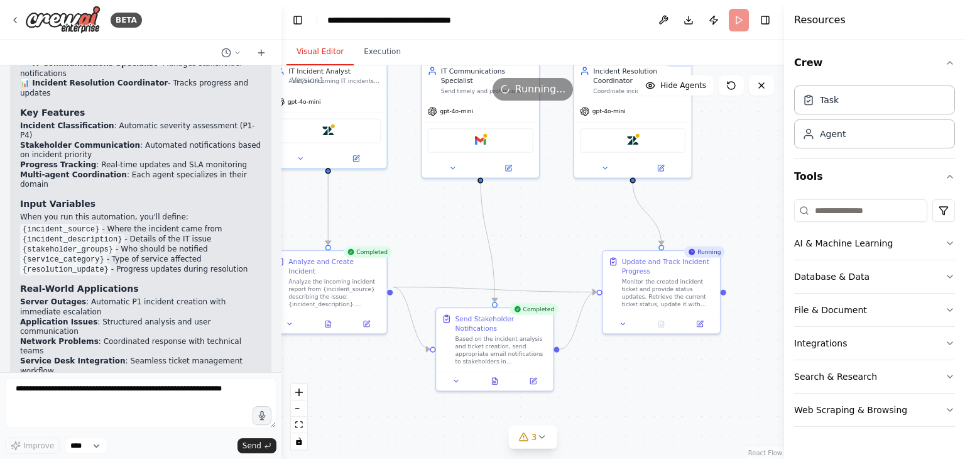
drag, startPoint x: 646, startPoint y: 354, endPoint x: 626, endPoint y: 375, distance: 28.9
click at [626, 375] on div ".deletable-edge-delete-btn { width: 20px; height: 20px; border: 0px solid #ffff…" at bounding box center [533, 261] width 503 height 393
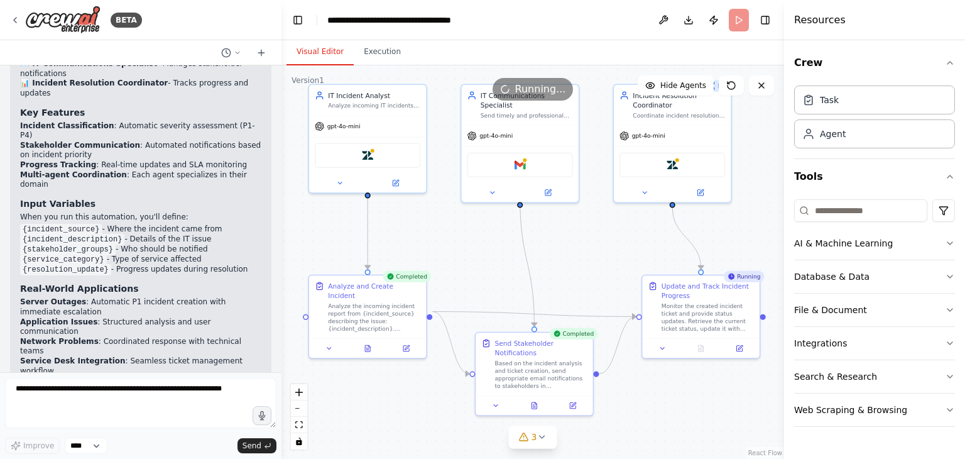
drag, startPoint x: 626, startPoint y: 375, endPoint x: 669, endPoint y: 398, distance: 49.2
click at [669, 398] on div ".deletable-edge-delete-btn { width: 20px; height: 20px; border: 0px solid #ffff…" at bounding box center [533, 261] width 503 height 393
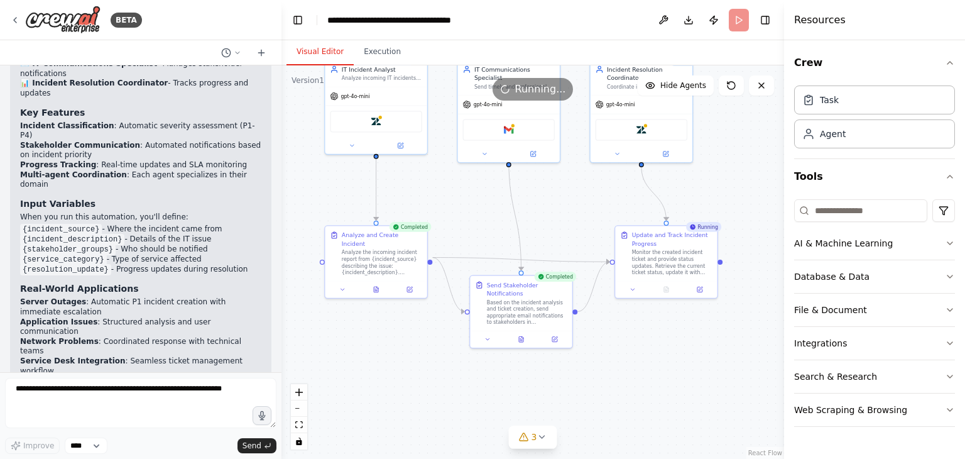
drag, startPoint x: 486, startPoint y: 250, endPoint x: 482, endPoint y: 206, distance: 44.2
click at [482, 206] on div ".deletable-edge-delete-btn { width: 20px; height: 20px; border: 0px solid #ffff…" at bounding box center [533, 261] width 503 height 393
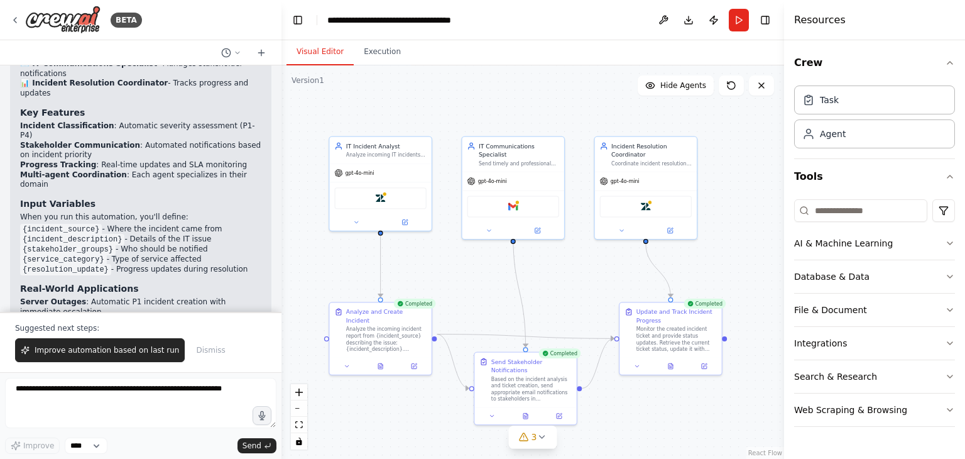
drag, startPoint x: 584, startPoint y: 207, endPoint x: 588, endPoint y: 284, distance: 76.8
click at [588, 284] on div ".deletable-edge-delete-btn { width: 20px; height: 20px; border: 0px solid #ffff…" at bounding box center [533, 261] width 503 height 393
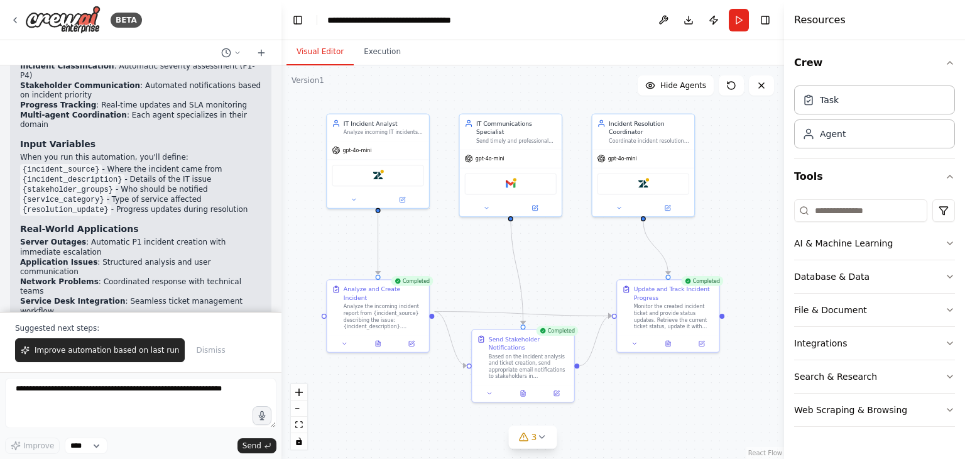
drag, startPoint x: 559, startPoint y: 276, endPoint x: 599, endPoint y: 211, distance: 77.1
click at [571, 242] on div ".deletable-edge-delete-btn { width: 20px; height: 20px; border: 0px solid #ffff…" at bounding box center [533, 261] width 503 height 393
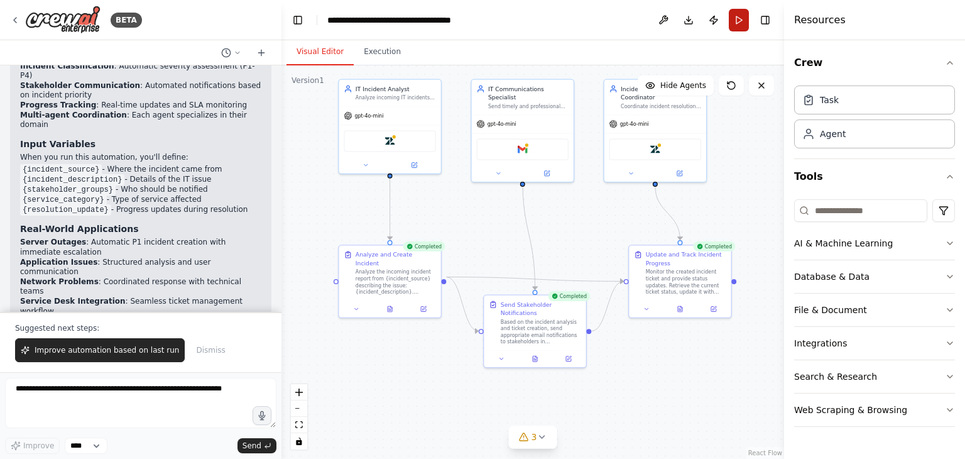
click at [741, 18] on button "Run" at bounding box center [739, 20] width 20 height 23
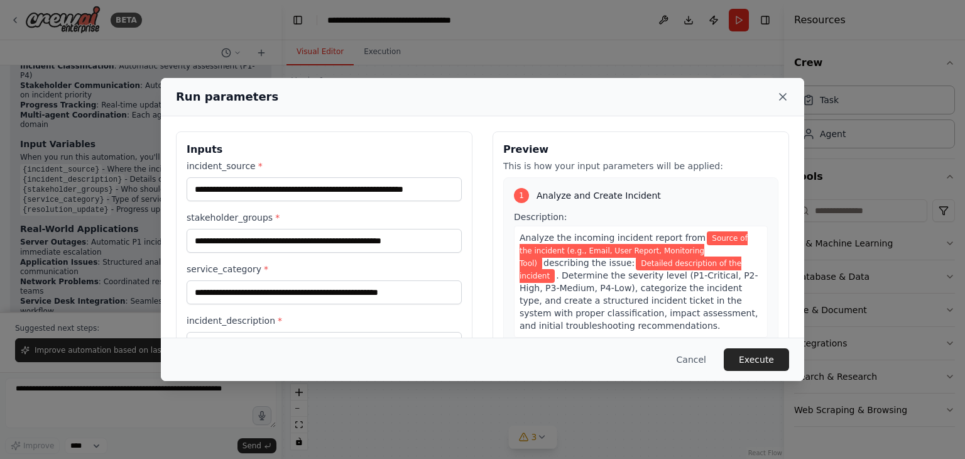
click at [786, 96] on icon at bounding box center [783, 96] width 13 height 13
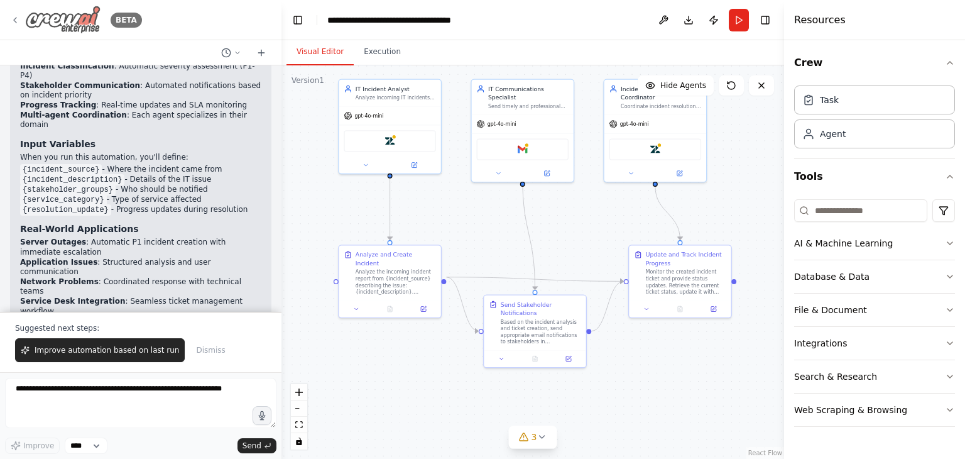
click at [18, 23] on icon at bounding box center [15, 20] width 10 height 10
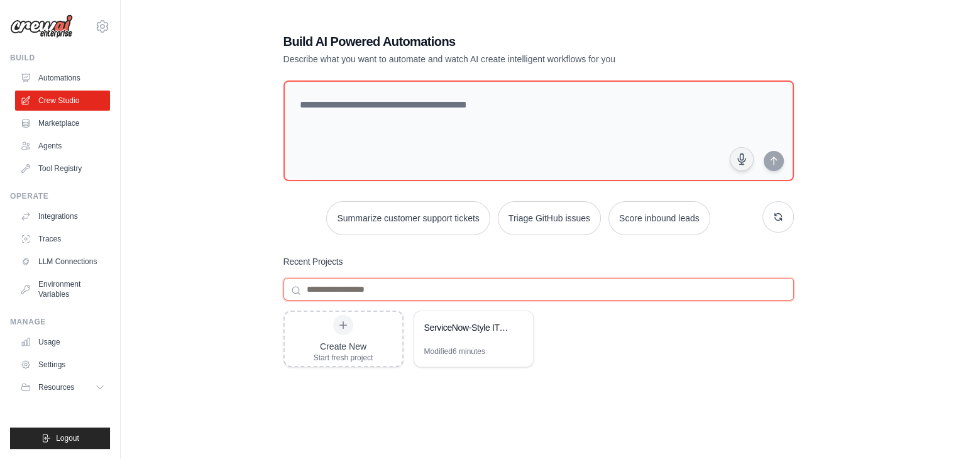
click at [415, 295] on input at bounding box center [538, 289] width 510 height 23
click at [89, 79] on link "Automations" at bounding box center [63, 78] width 95 height 20
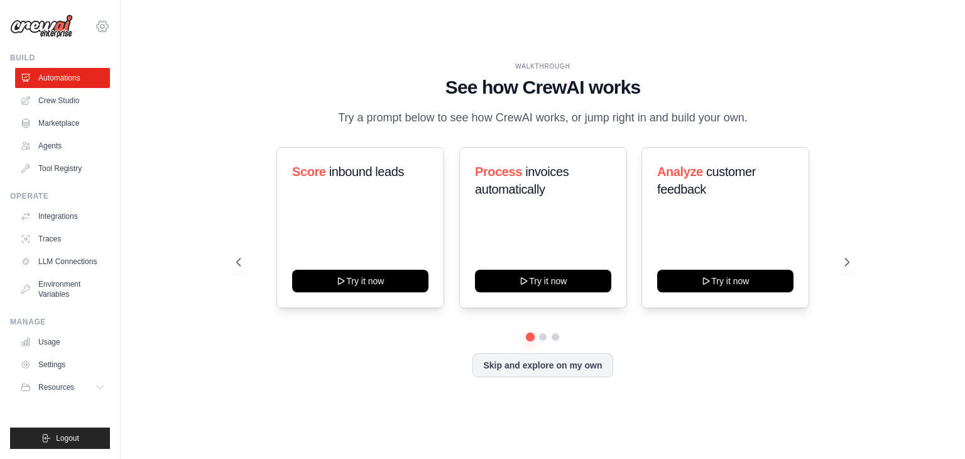
click at [101, 33] on icon at bounding box center [102, 26] width 15 height 15
click at [94, 87] on link "Settings" at bounding box center [102, 85] width 111 height 23
